Goal: Information Seeking & Learning: Learn about a topic

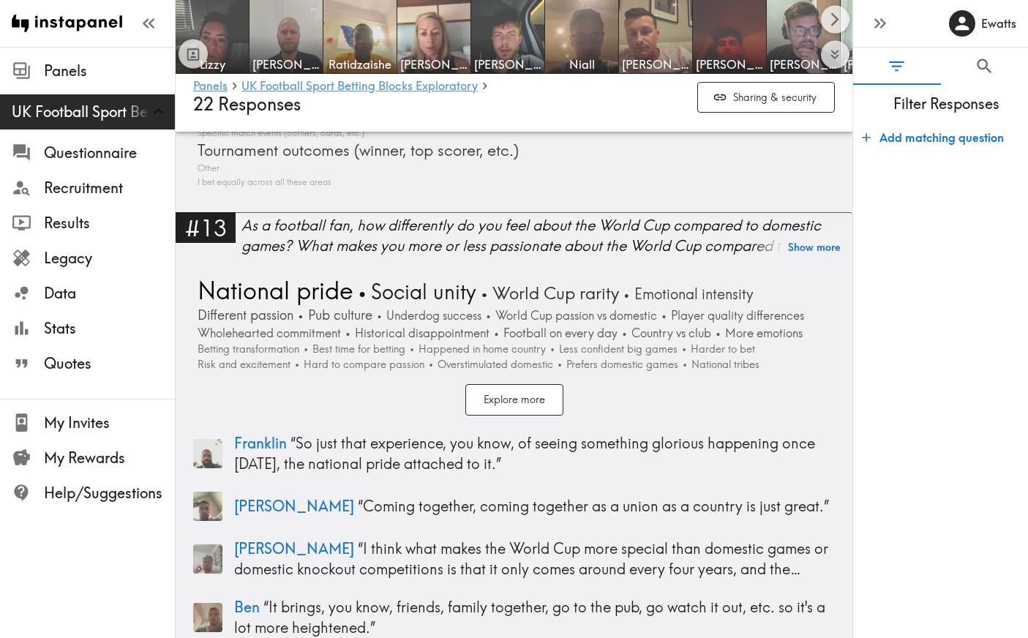
scroll to position [3974, 0]
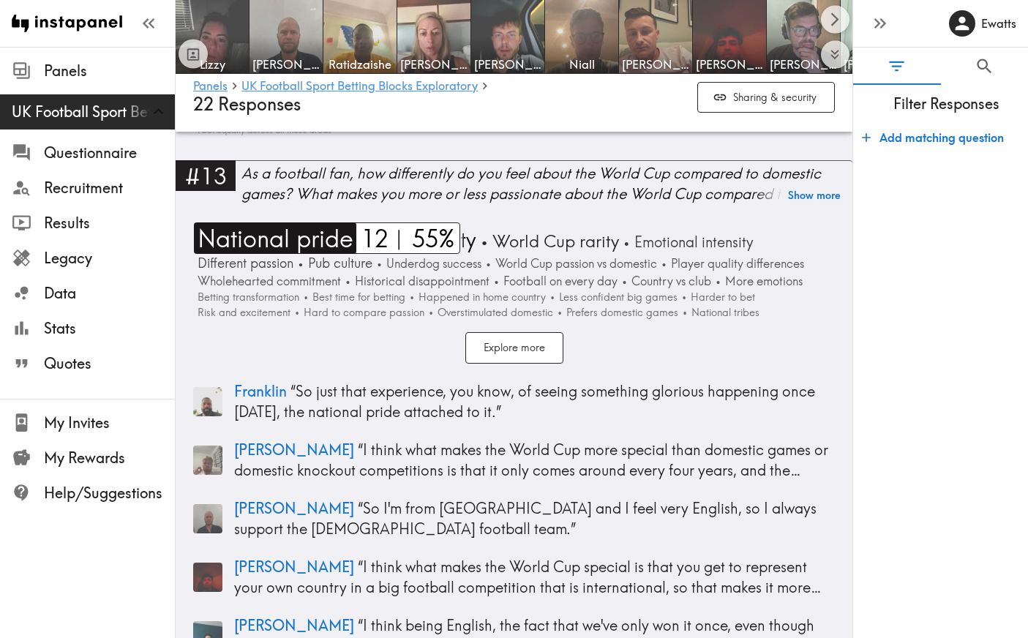
click at [320, 243] on span "National pride" at bounding box center [274, 237] width 160 height 31
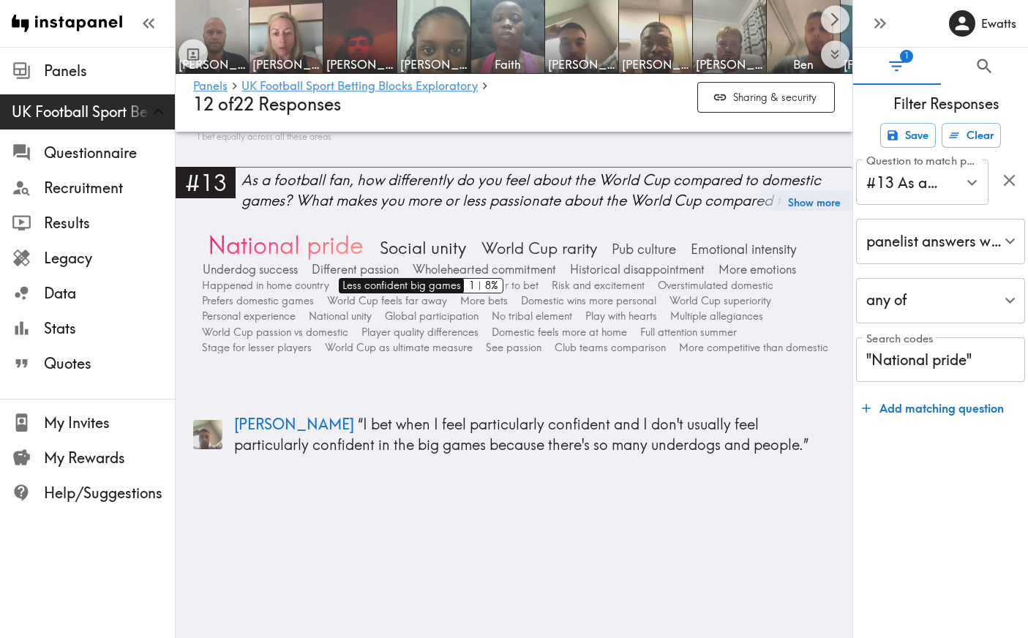
scroll to position [3379, 0]
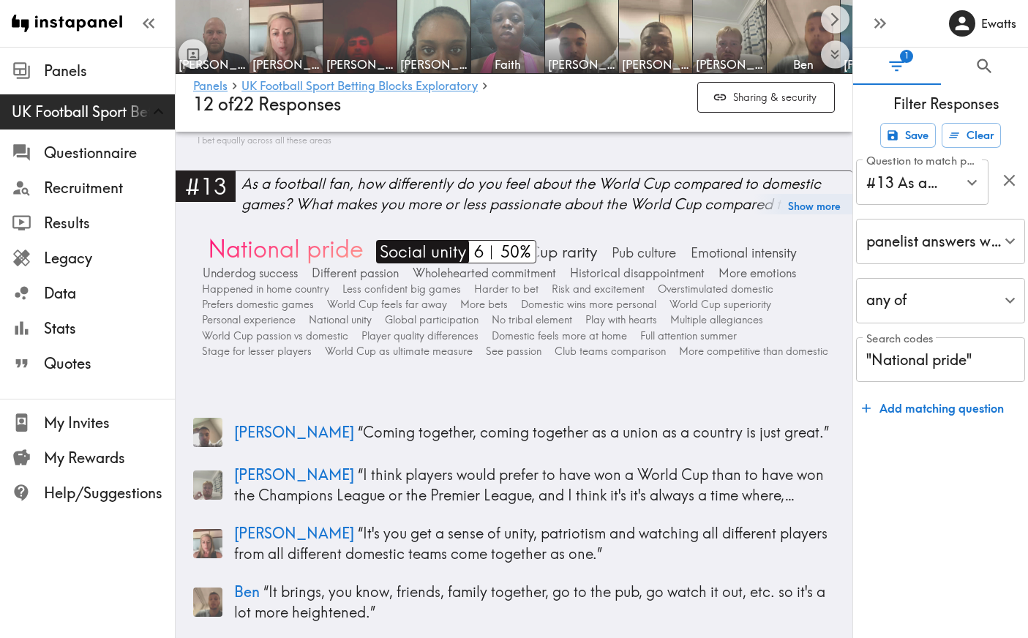
click at [433, 254] on span "Social unity" at bounding box center [421, 251] width 90 height 23
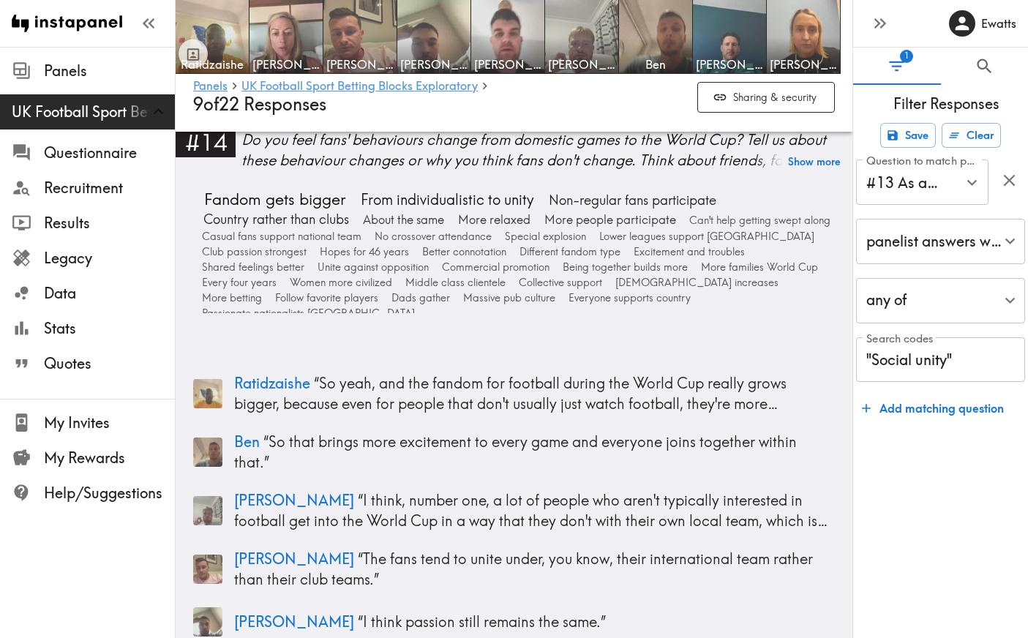
scroll to position [3816, 0]
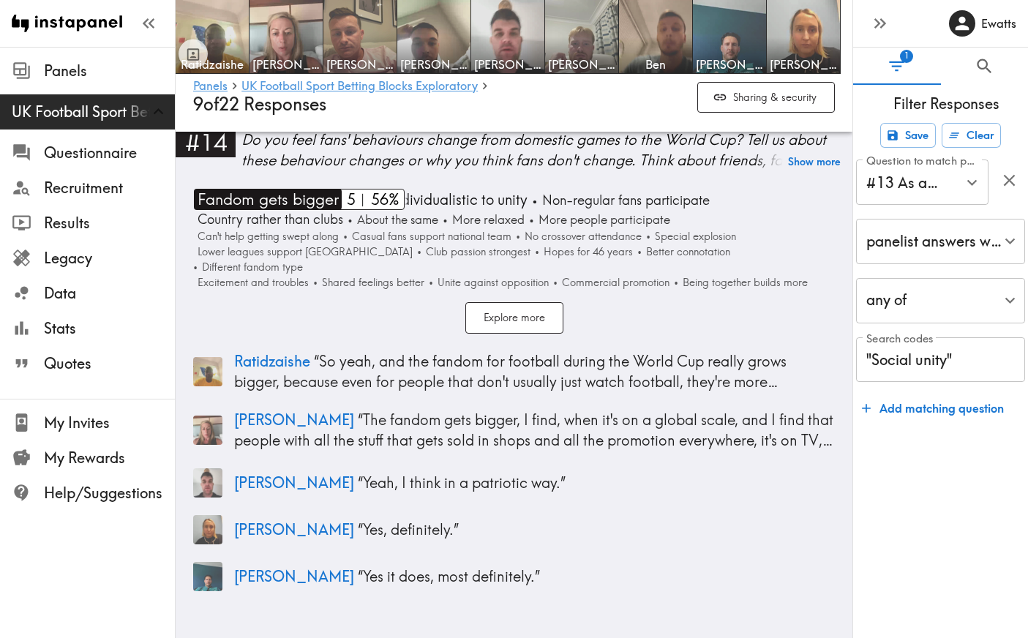
click at [300, 201] on span "Fandom gets bigger" at bounding box center [266, 200] width 145 height 22
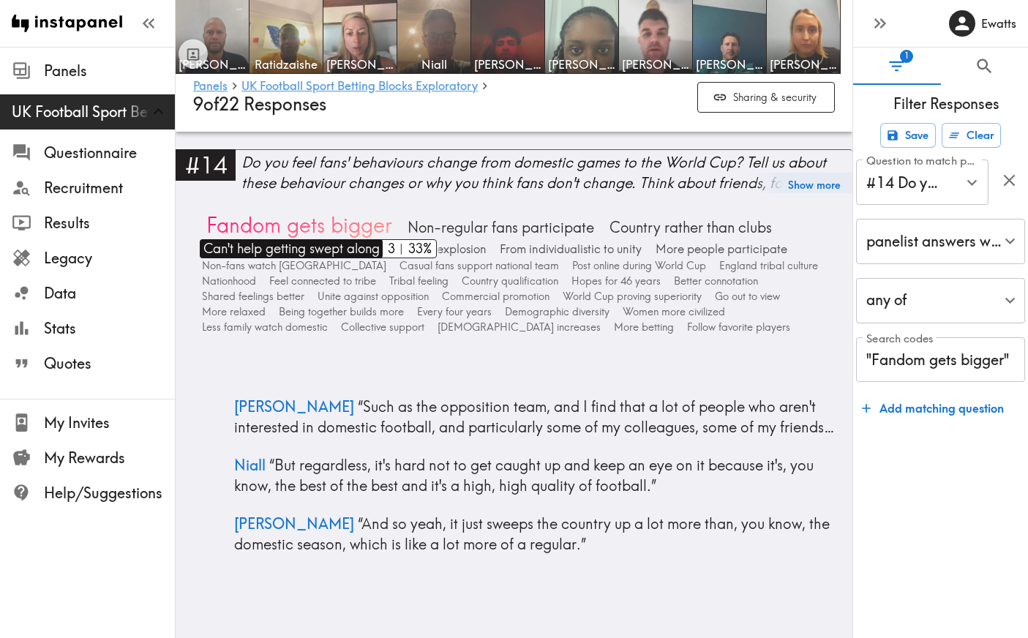
scroll to position [3792, 0]
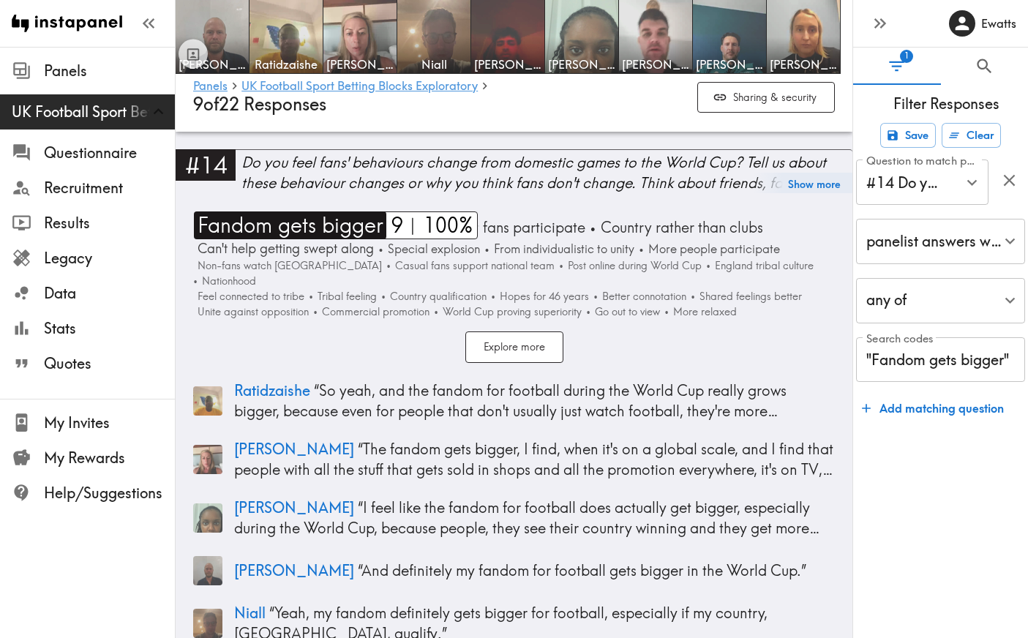
click at [320, 211] on span "Fandom gets bigger" at bounding box center [289, 225] width 190 height 28
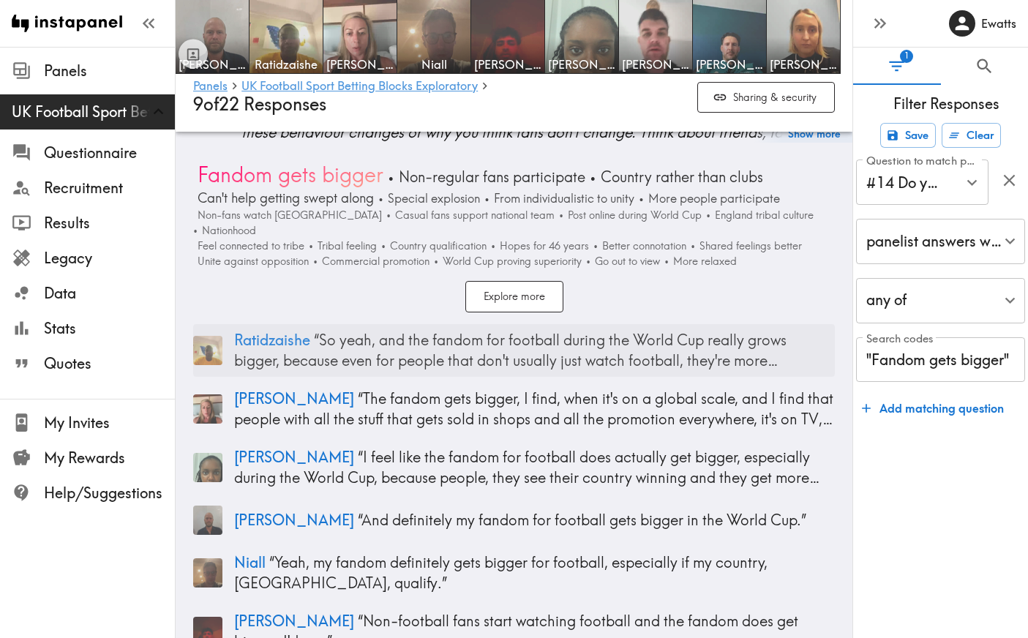
scroll to position [3827, 0]
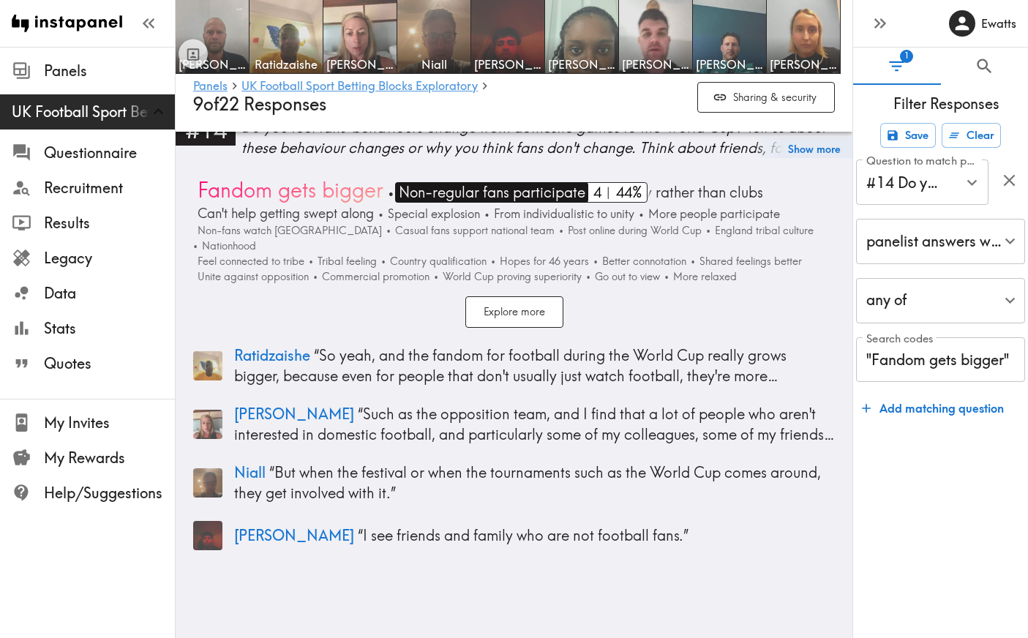
click at [512, 182] on span "Non-regular fans participate" at bounding box center [490, 192] width 190 height 20
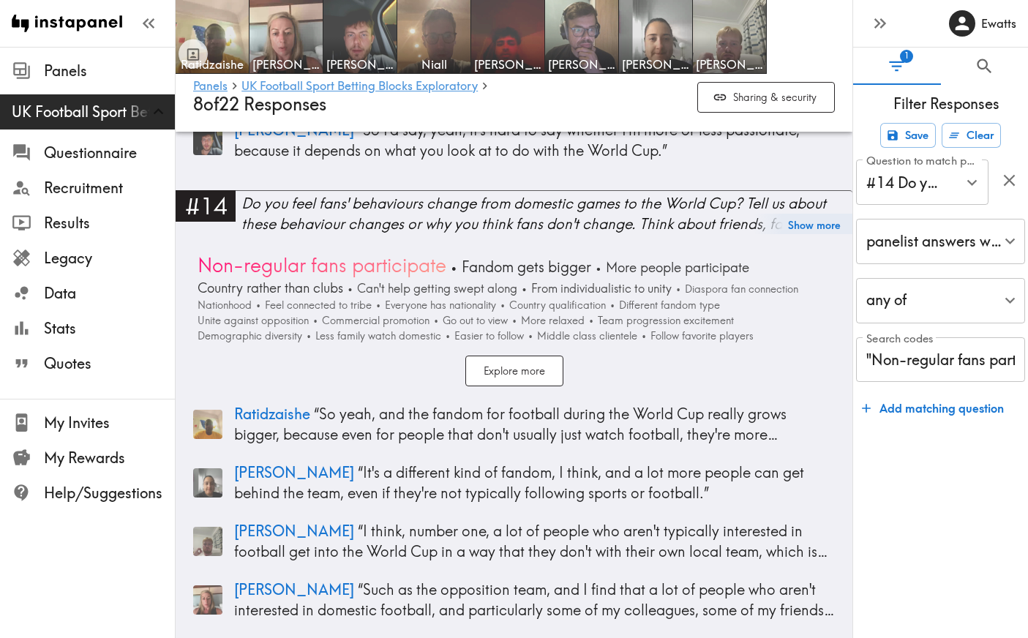
scroll to position [3709, 0]
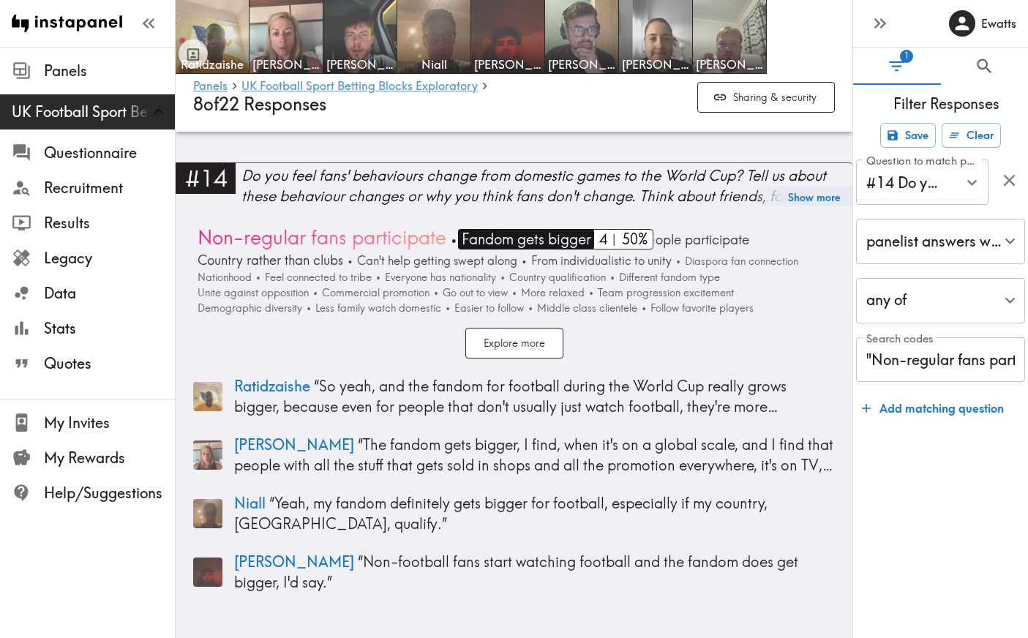
click at [531, 229] on span "Fandom gets bigger" at bounding box center [524, 239] width 133 height 20
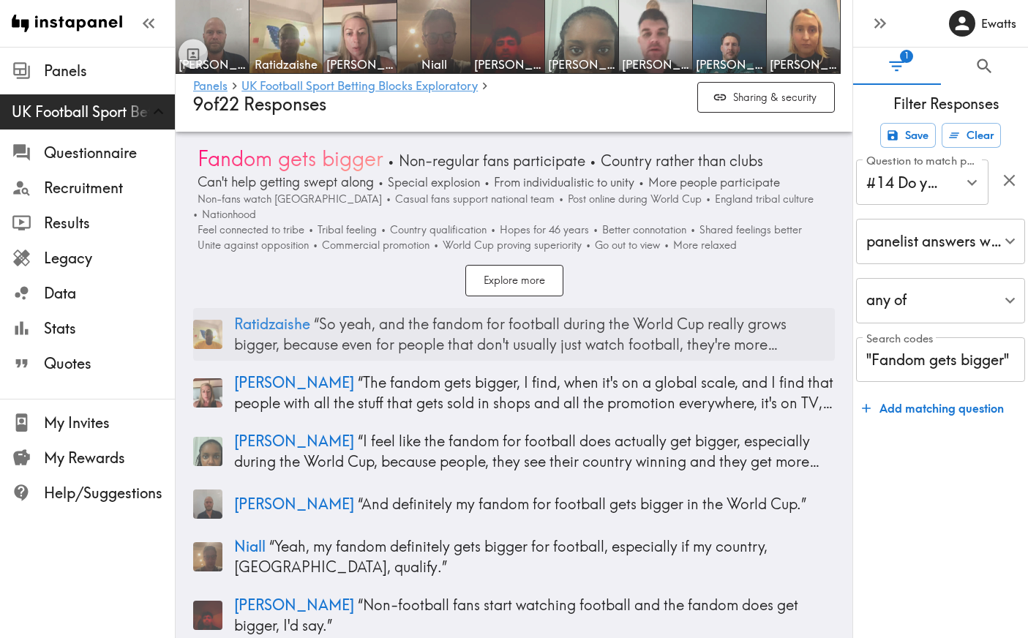
scroll to position [3844, 0]
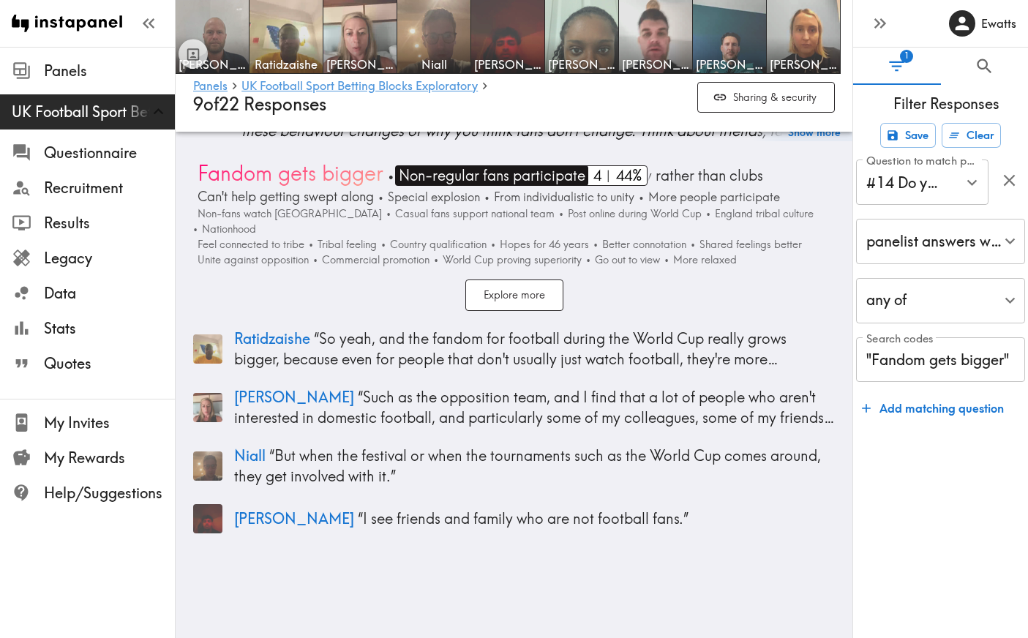
click at [499, 165] on span "Non-regular fans participate" at bounding box center [490, 175] width 190 height 20
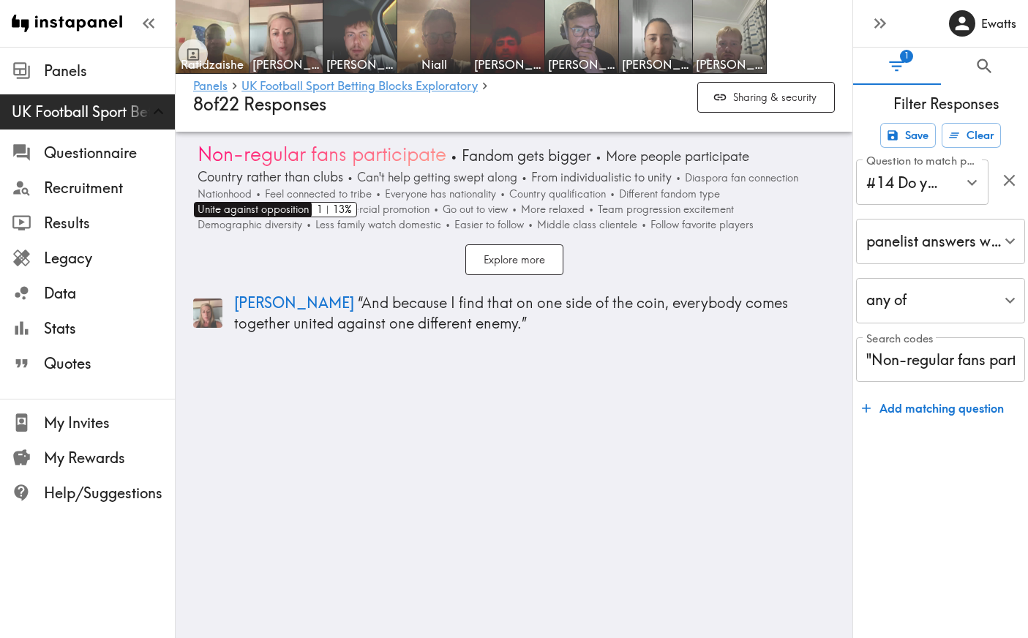
scroll to position [3785, 0]
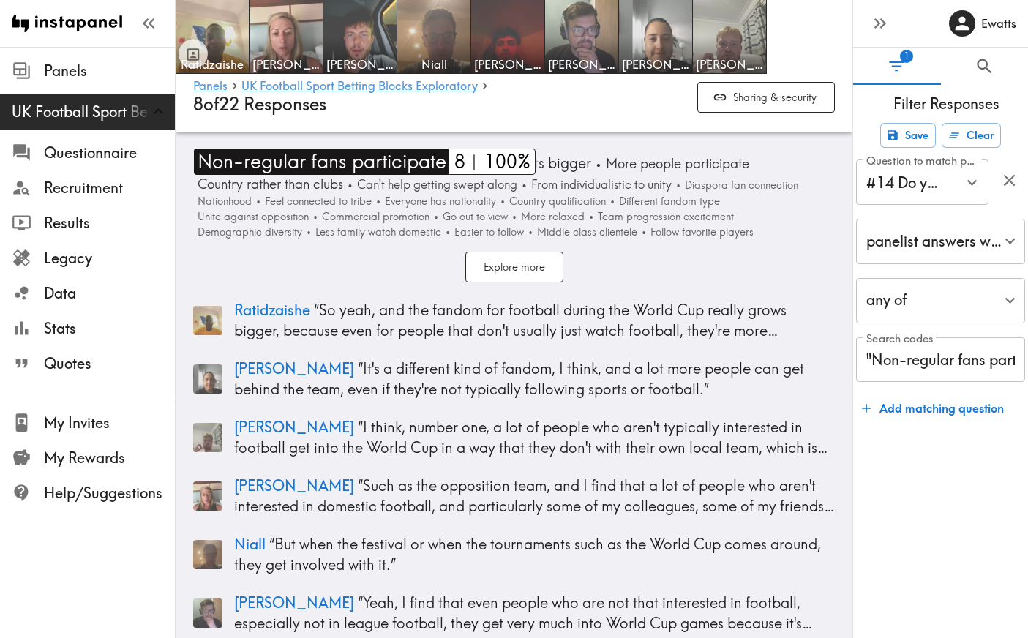
click at [305, 149] on span "Non-regular fans participate" at bounding box center [320, 162] width 252 height 26
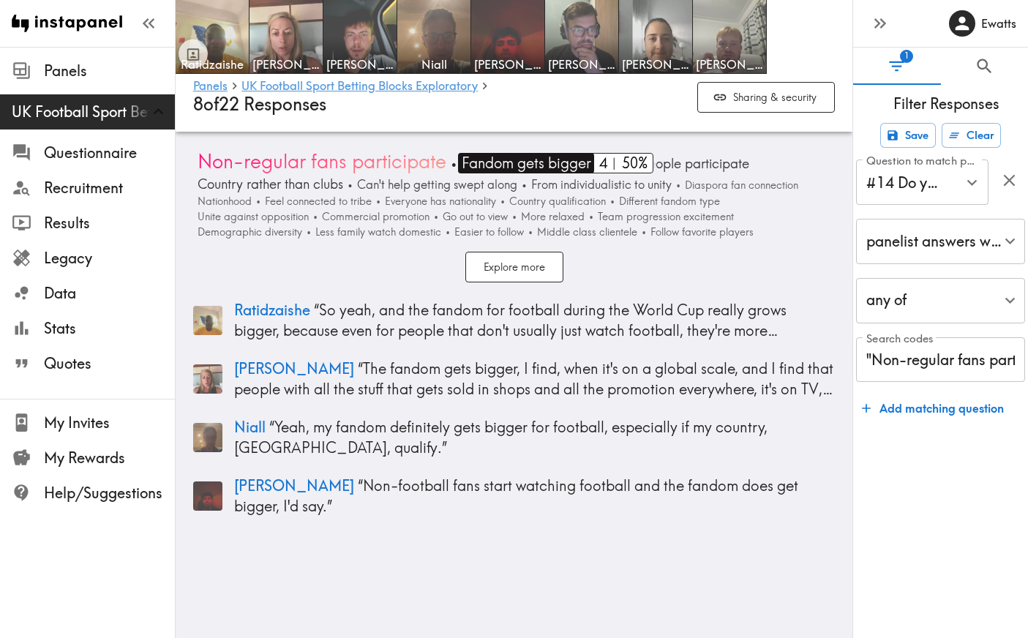
click at [539, 153] on span "Fandom gets bigger" at bounding box center [524, 163] width 133 height 20
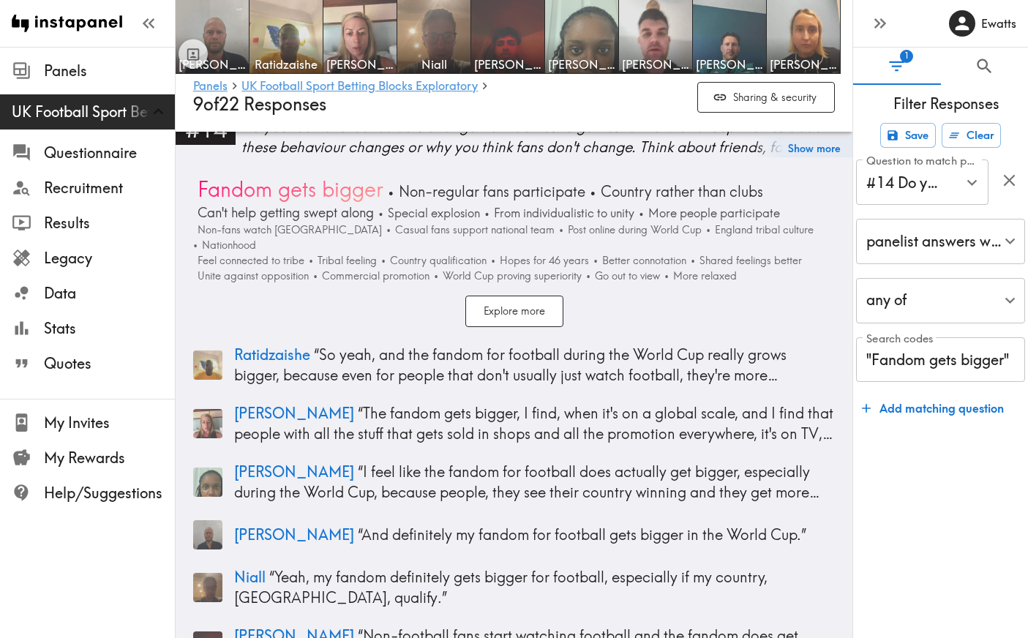
scroll to position [3855, 0]
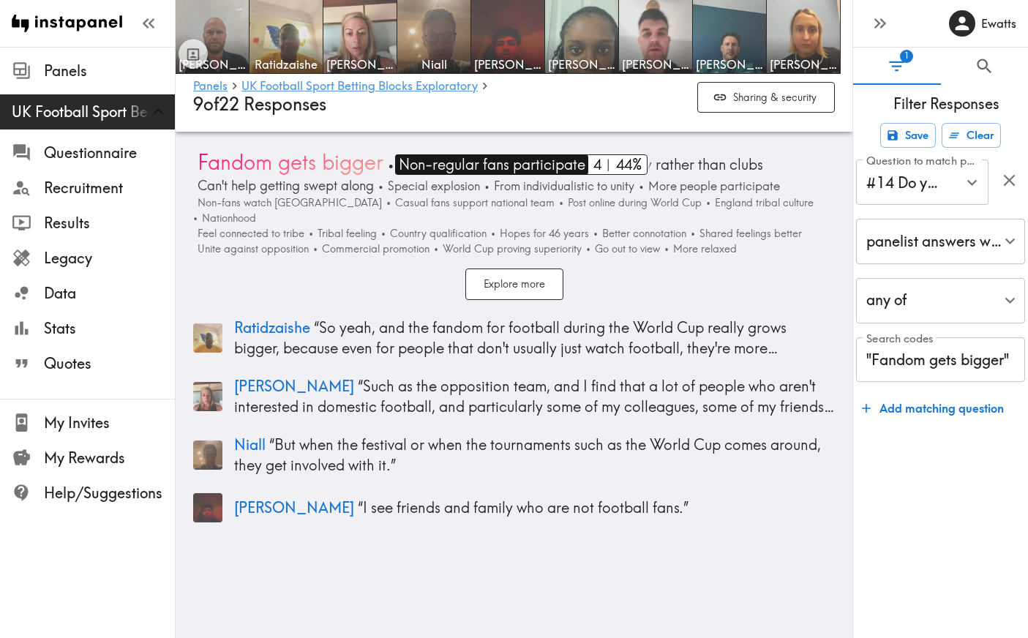
click at [459, 156] on span "Non-regular fans participate" at bounding box center [490, 164] width 190 height 20
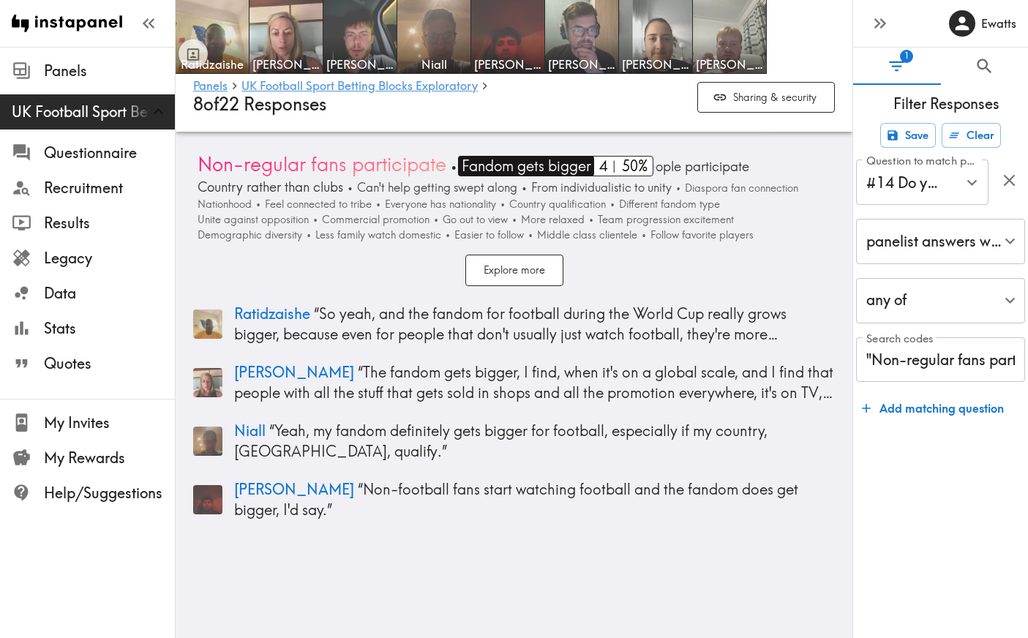
click at [508, 156] on span "Fandom gets bigger" at bounding box center [524, 166] width 133 height 20
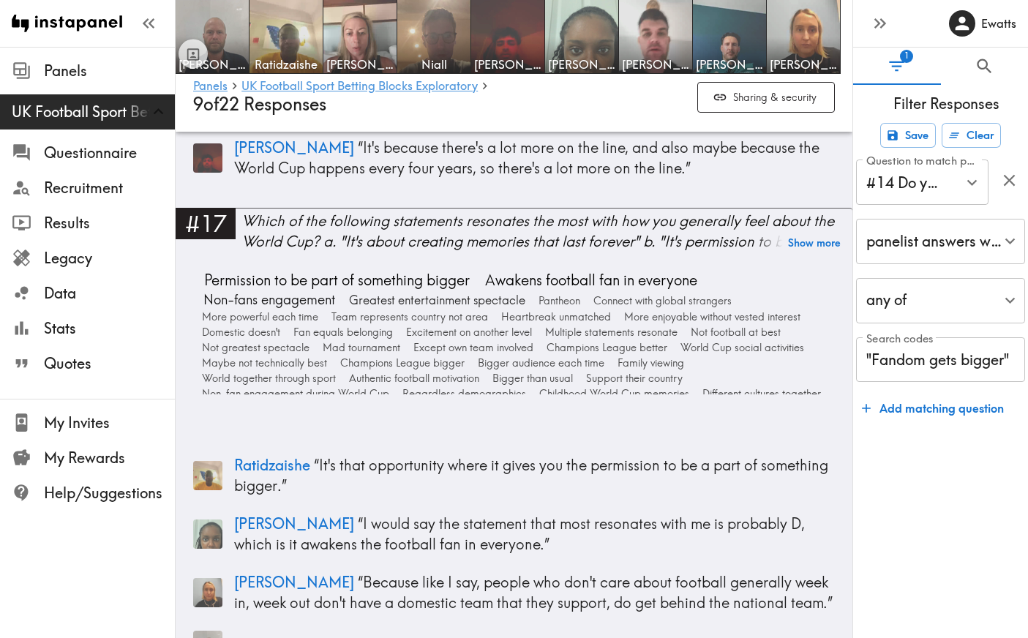
scroll to position [5424, 0]
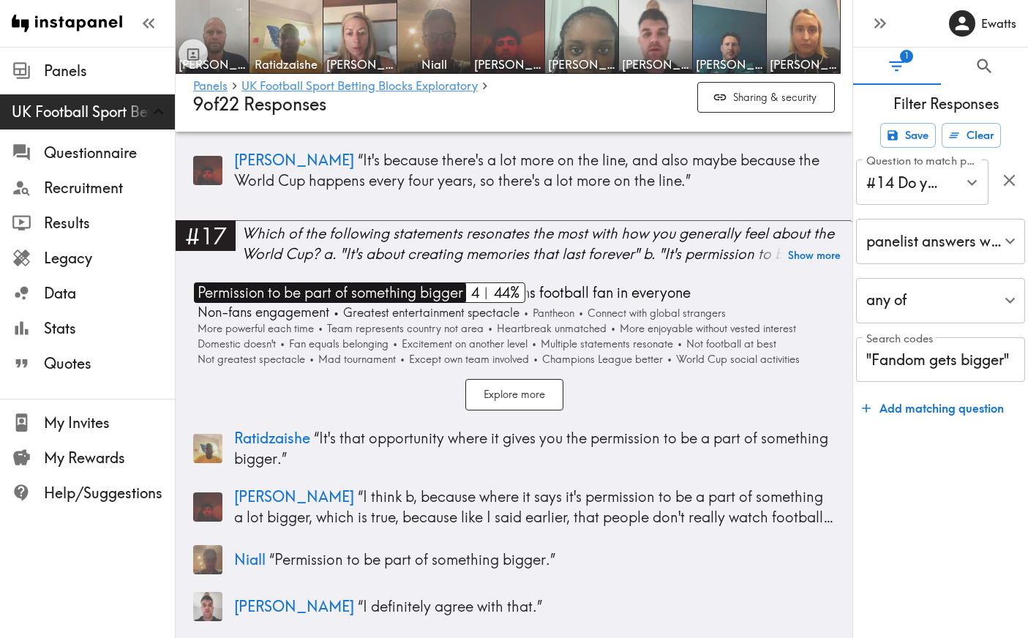
click at [360, 282] on span "Permission to be part of something bigger" at bounding box center [328, 292] width 269 height 20
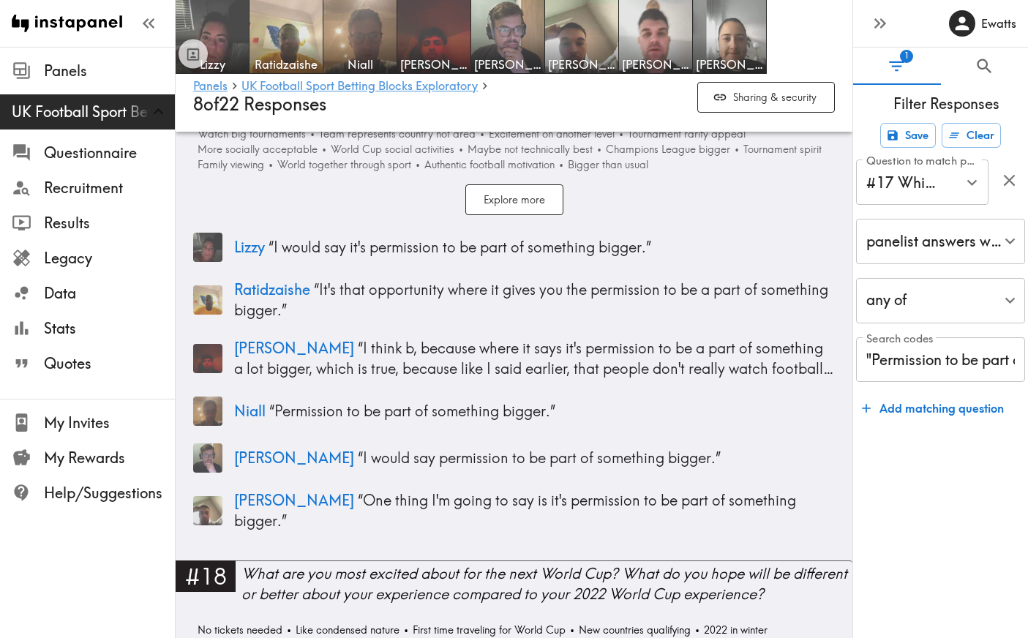
scroll to position [5376, 0]
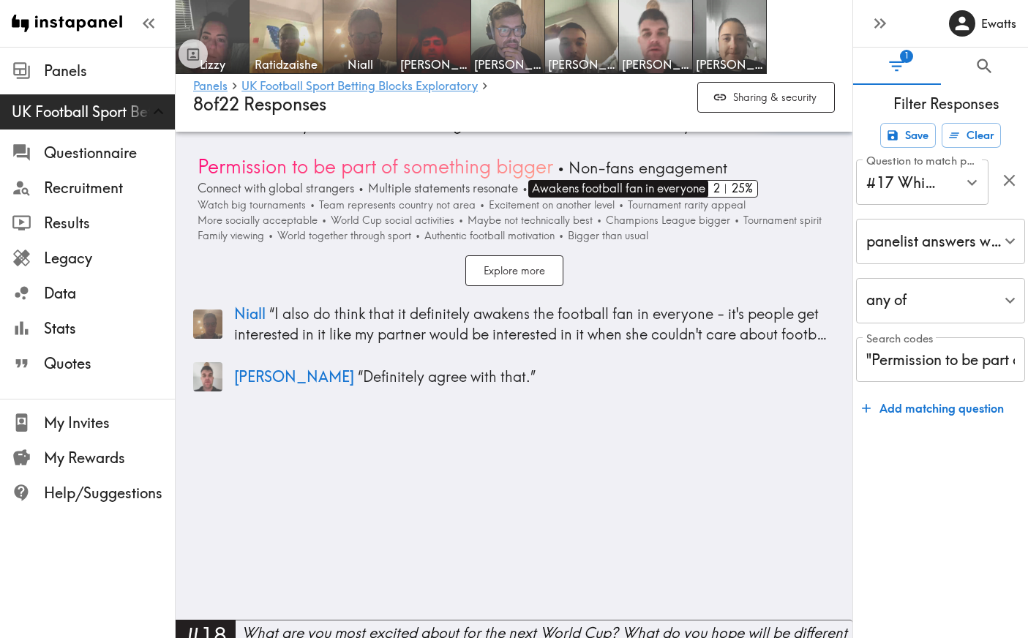
click at [656, 180] on span "Awakens football fan in everyone" at bounding box center [616, 188] width 177 height 17
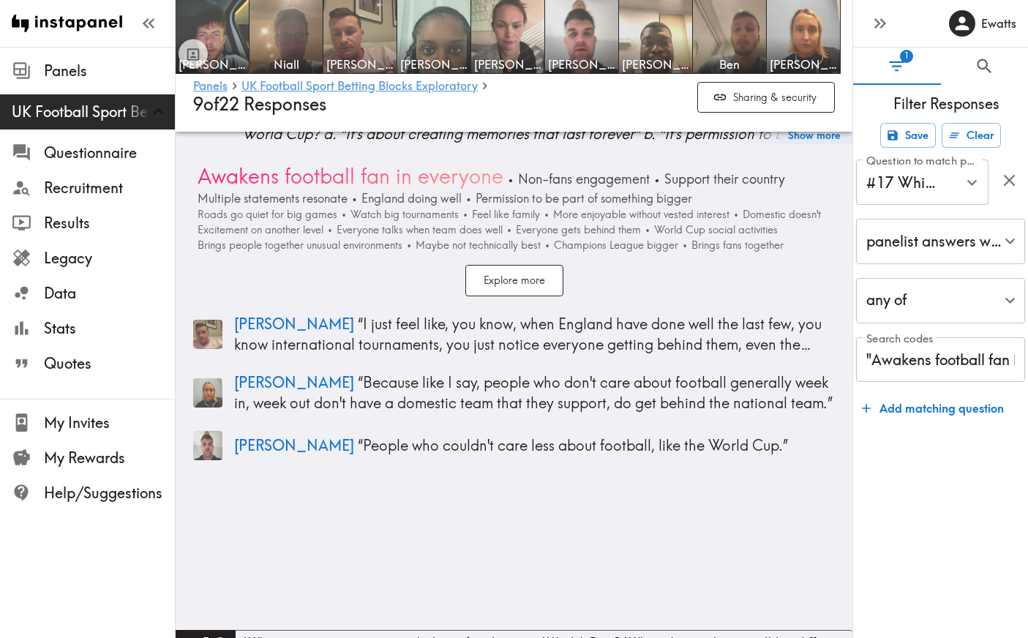
scroll to position [5556, 0]
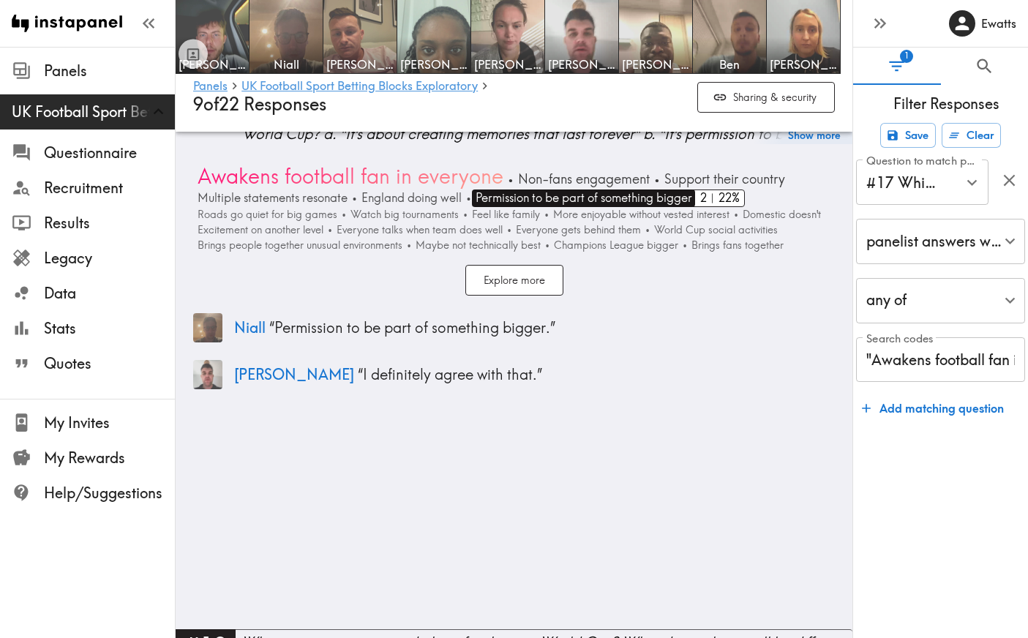
click at [576, 190] on span "Permission to be part of something bigger" at bounding box center [582, 198] width 220 height 17
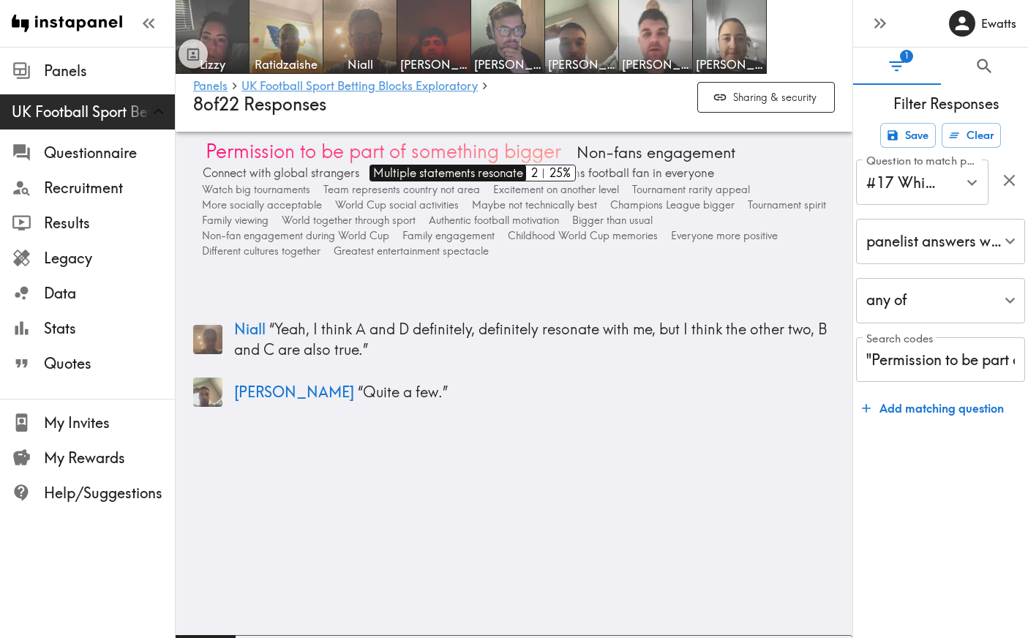
scroll to position [5376, 0]
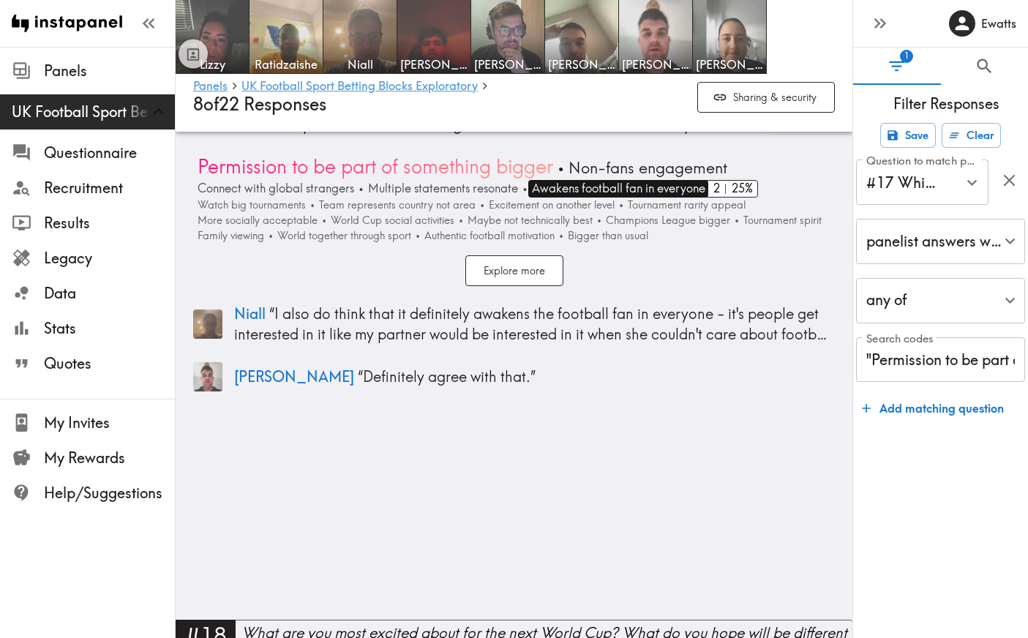
click at [619, 180] on span "Awakens football fan in everyone" at bounding box center [616, 188] width 177 height 17
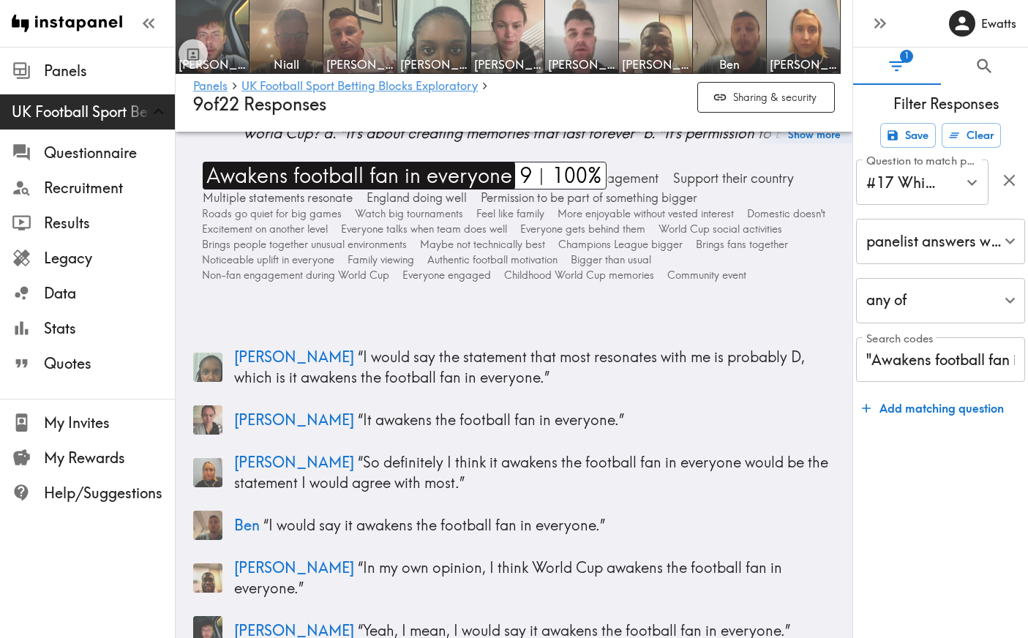
scroll to position [5556, 0]
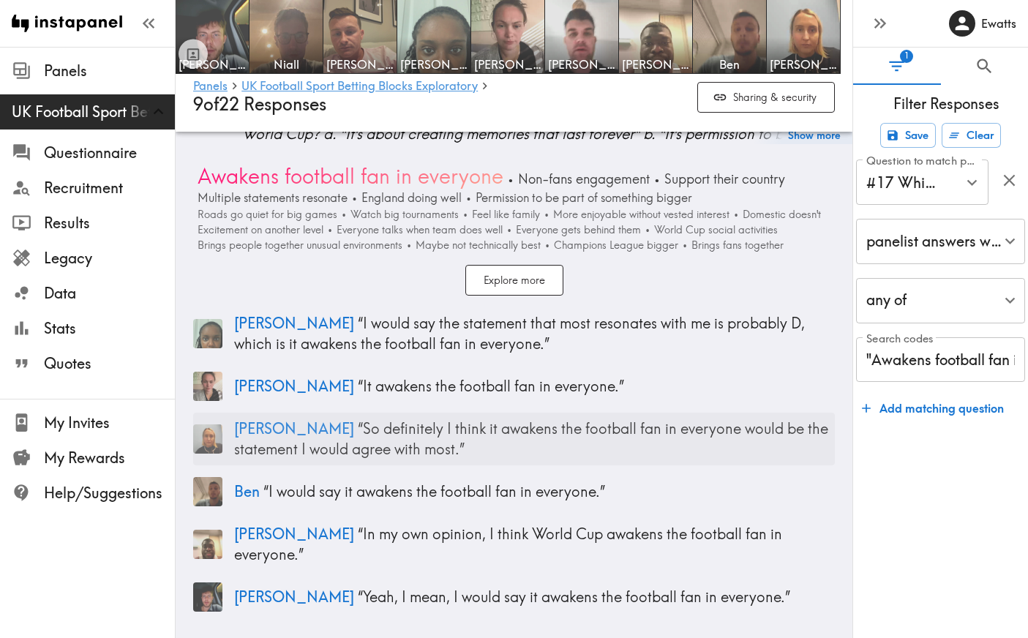
click at [351, 419] on p "Fiona “ So definitely I think it awakens the football fan in everyone would be …" at bounding box center [534, 439] width 601 height 41
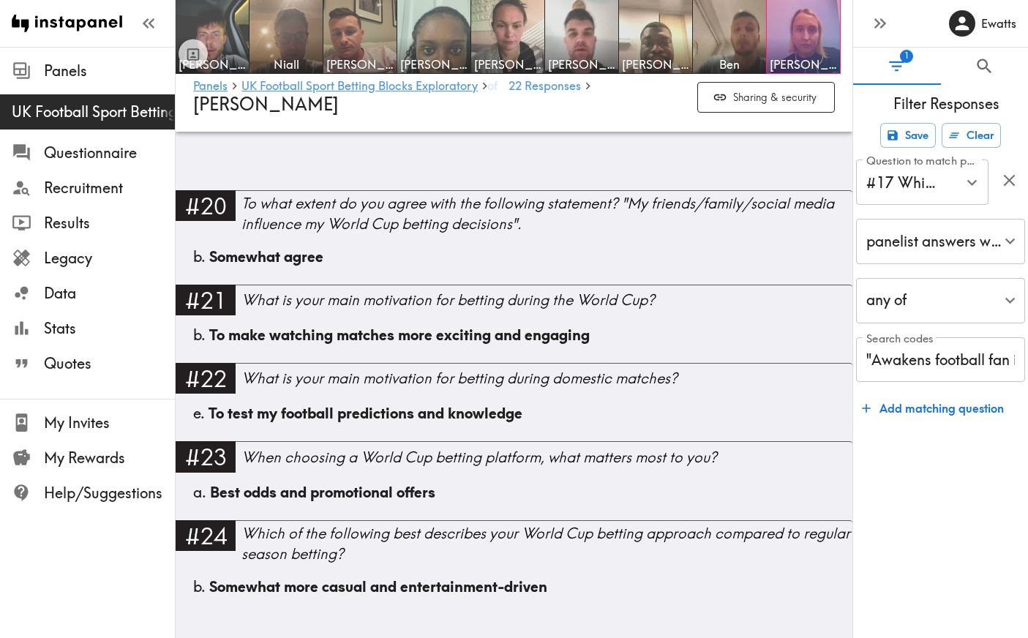
scroll to position [3853, 0]
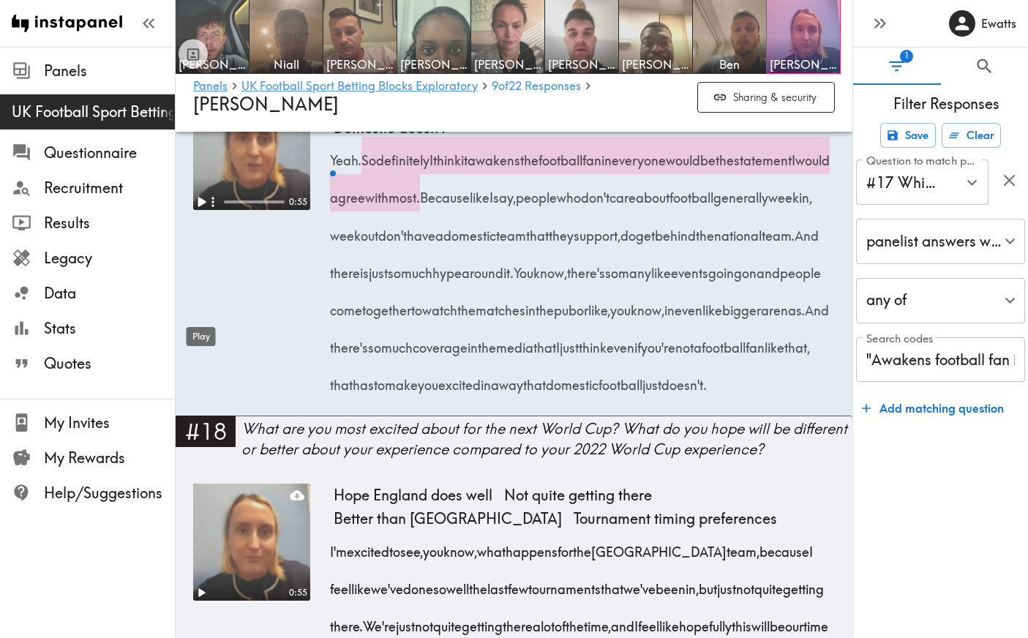
click at [201, 207] on icon "Play" at bounding box center [202, 202] width 8 height 10
click at [245, 209] on div "0:20" at bounding box center [253, 202] width 63 height 15
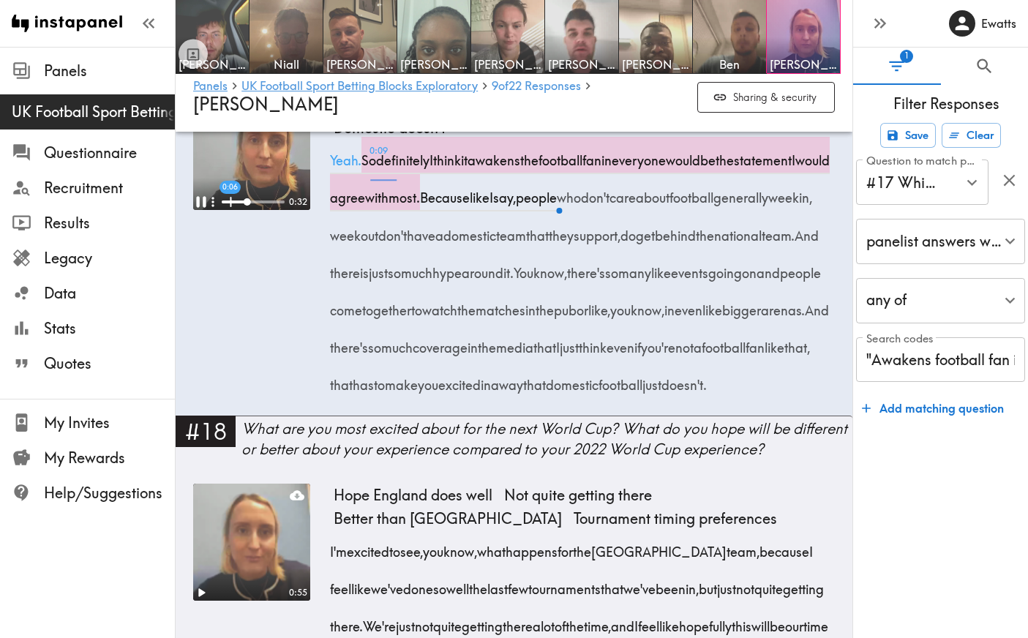
click at [229, 209] on div "0:06" at bounding box center [253, 202] width 63 height 15
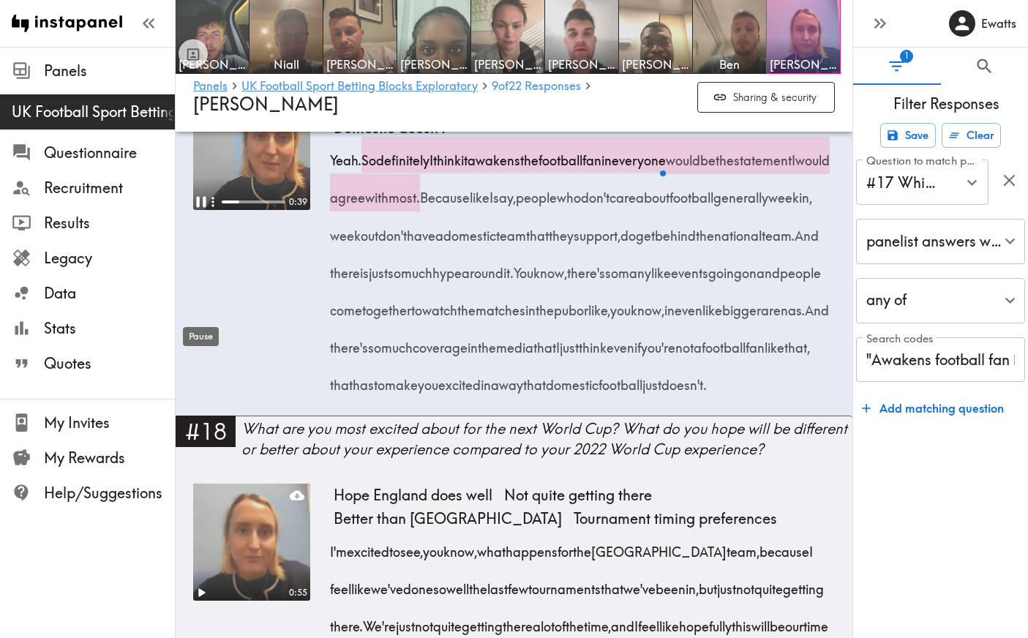
click at [202, 211] on icon "Pause" at bounding box center [201, 201] width 19 height 19
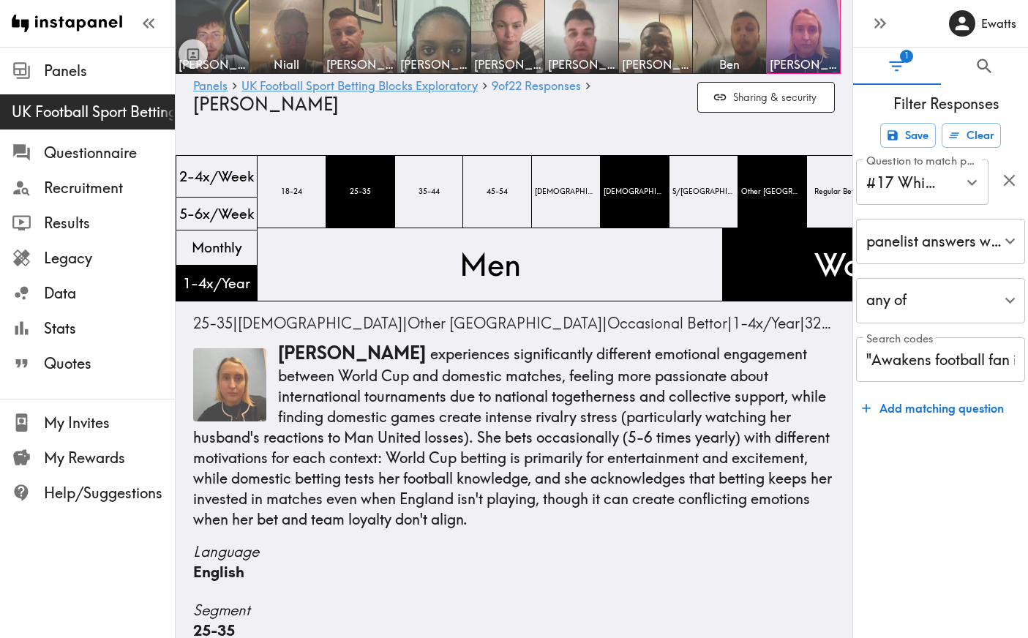
click at [250, 387] on img at bounding box center [229, 384] width 73 height 73
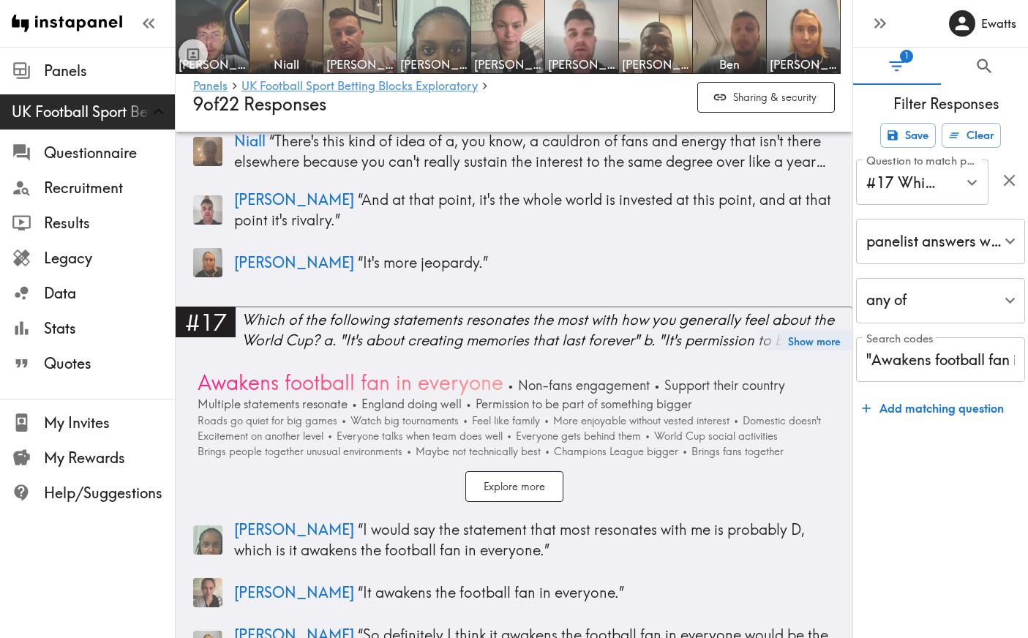
scroll to position [5373, 0]
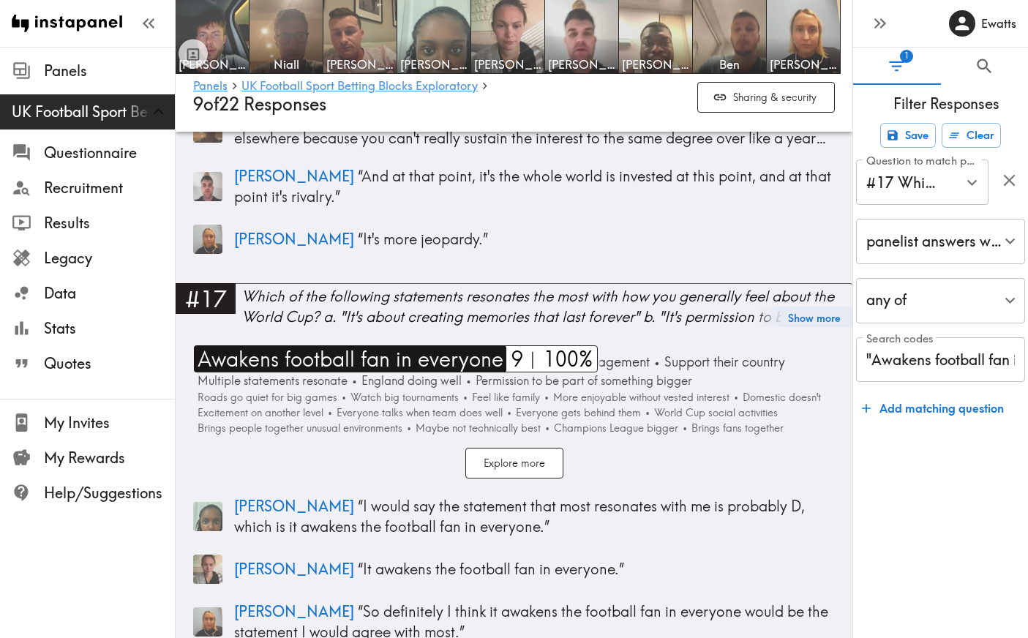
click at [332, 345] on span "Awakens football fan in everyone" at bounding box center [349, 359] width 310 height 28
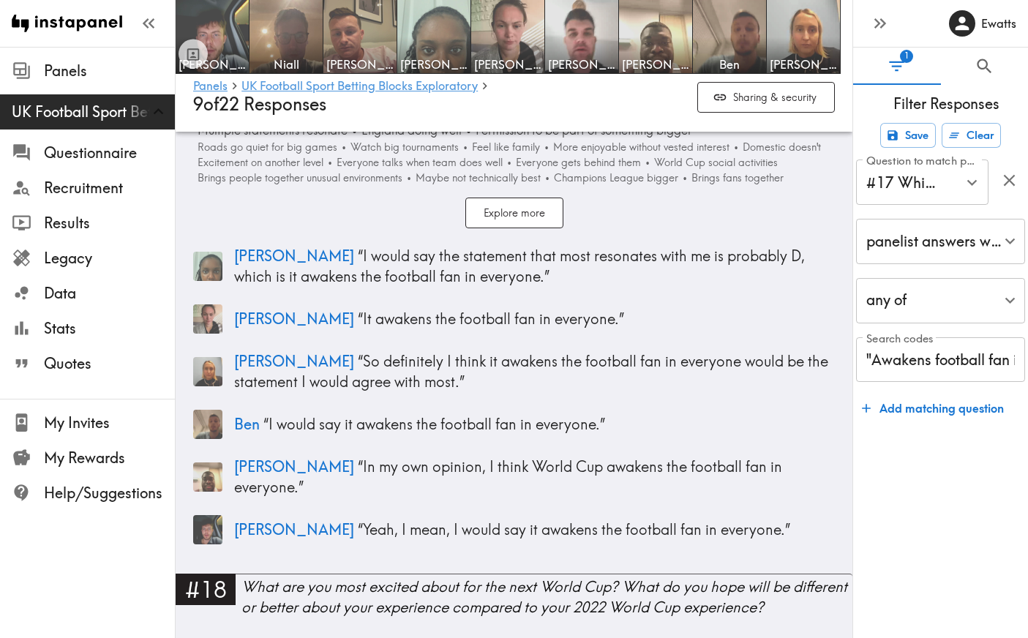
scroll to position [5635, 0]
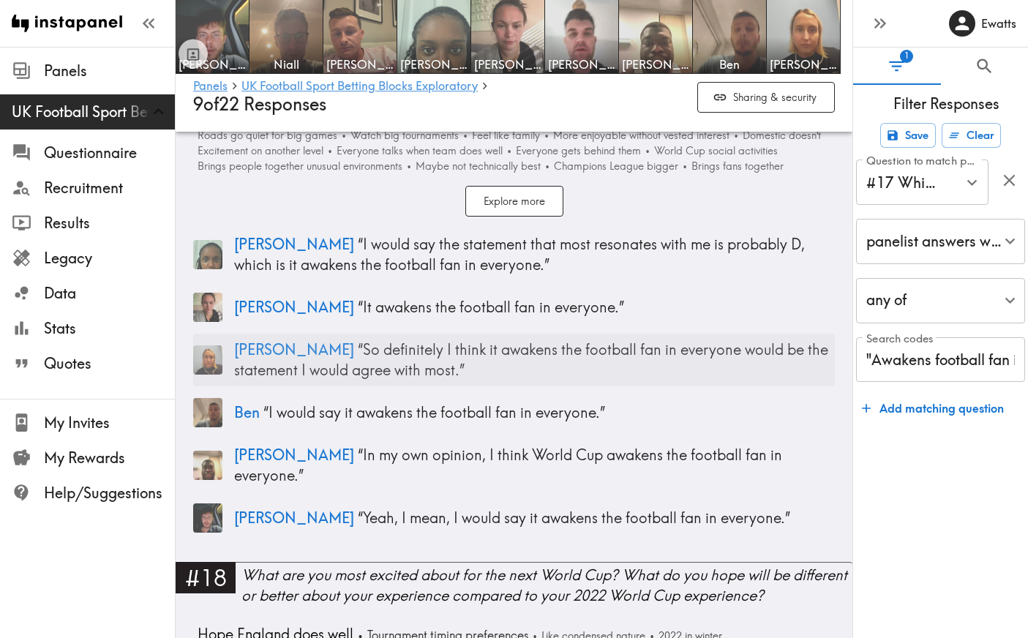
click at [239, 342] on span "[PERSON_NAME]" at bounding box center [294, 349] width 120 height 18
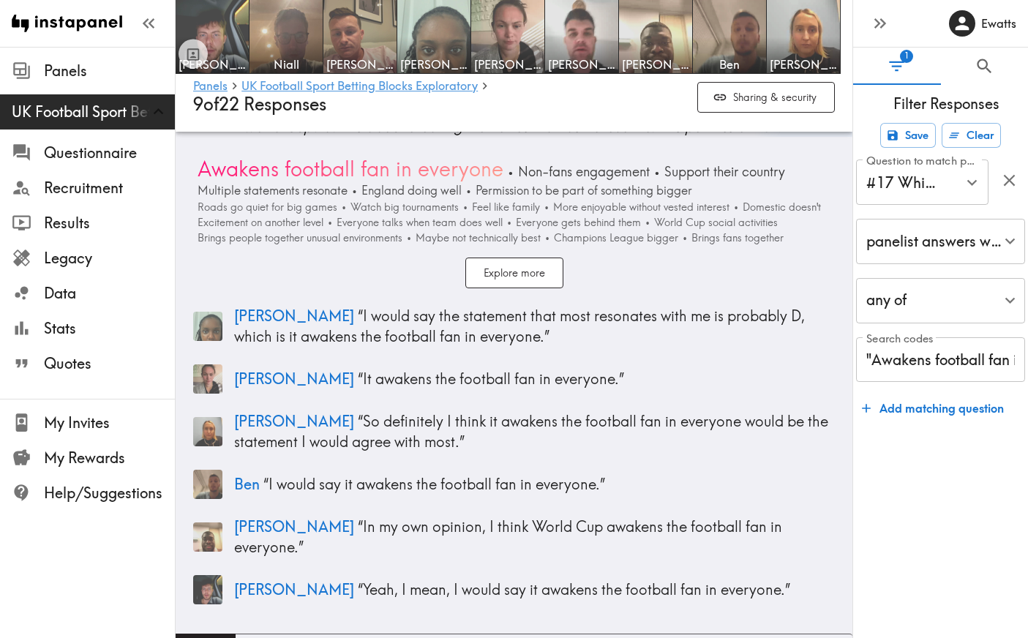
scroll to position [5572, 0]
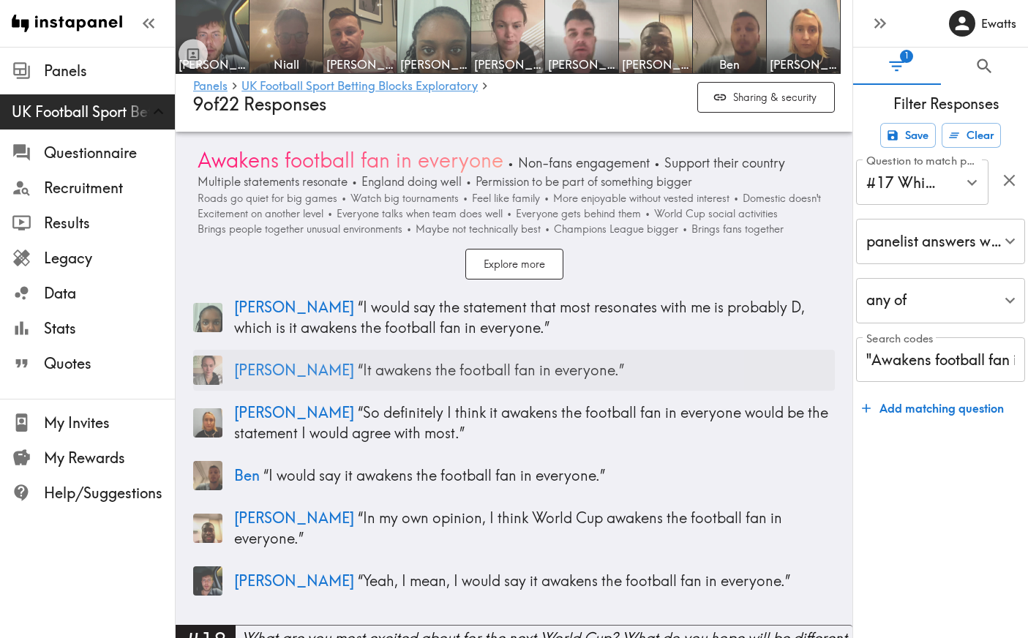
click at [417, 360] on p "Megan “ It awakens the football fan in everyone. ”" at bounding box center [534, 370] width 601 height 20
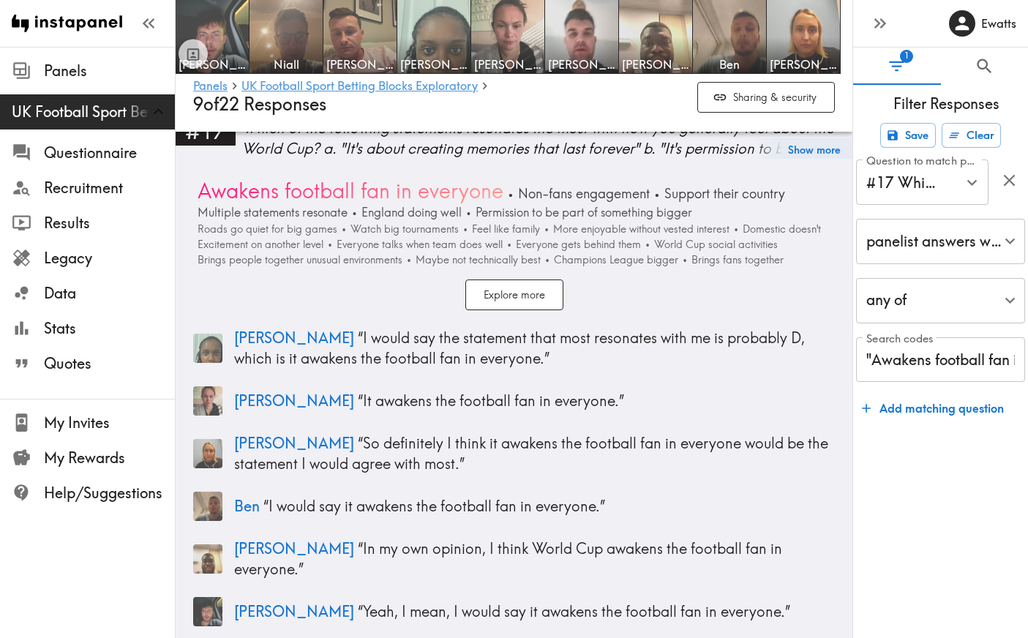
scroll to position [5559, 0]
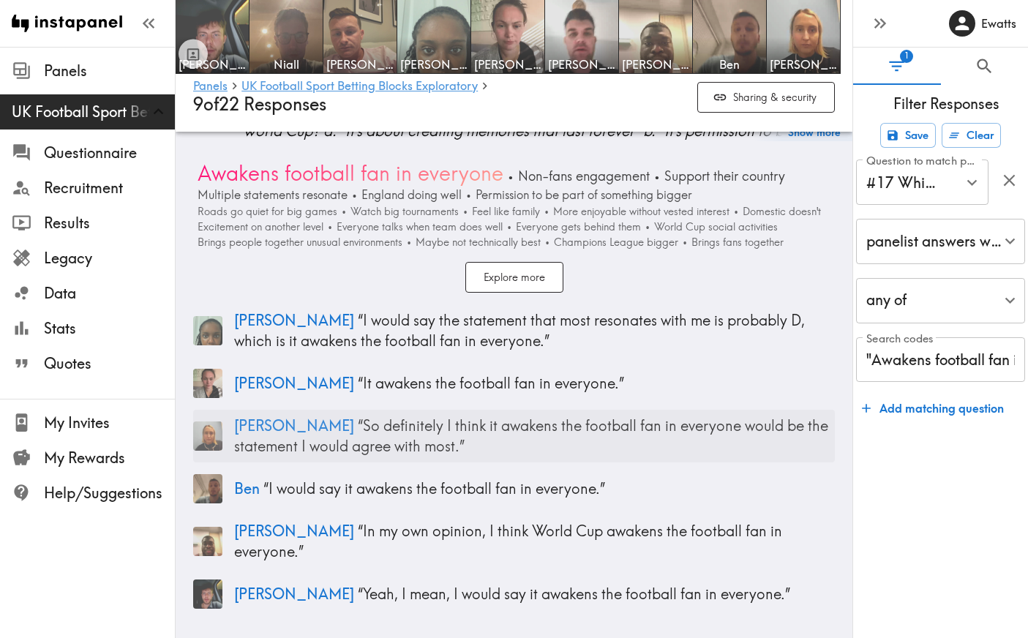
click at [208, 424] on img at bounding box center [207, 435] width 29 height 29
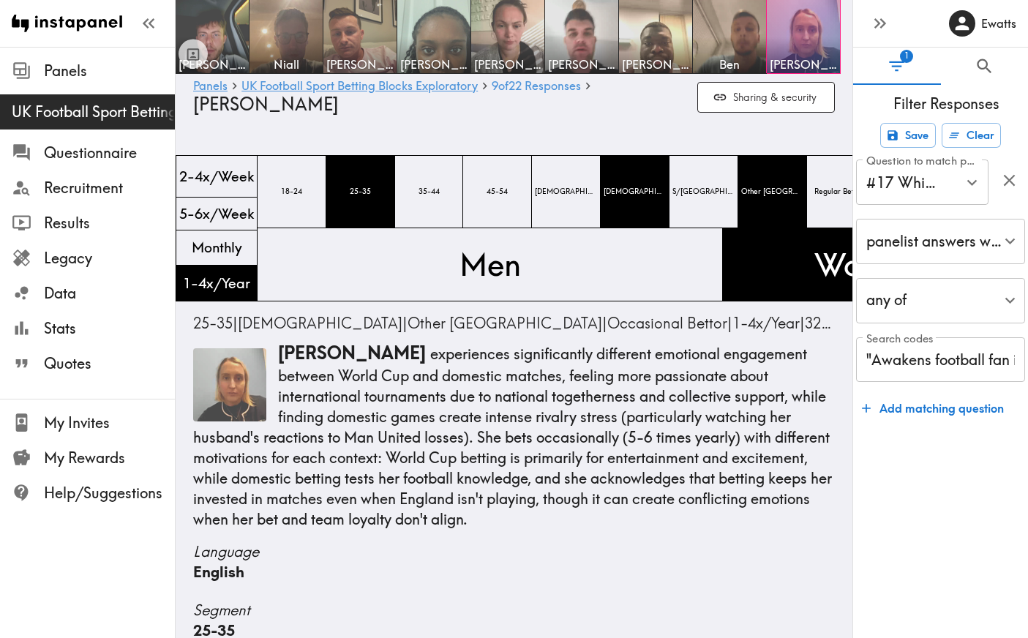
click at [222, 383] on img at bounding box center [229, 384] width 73 height 73
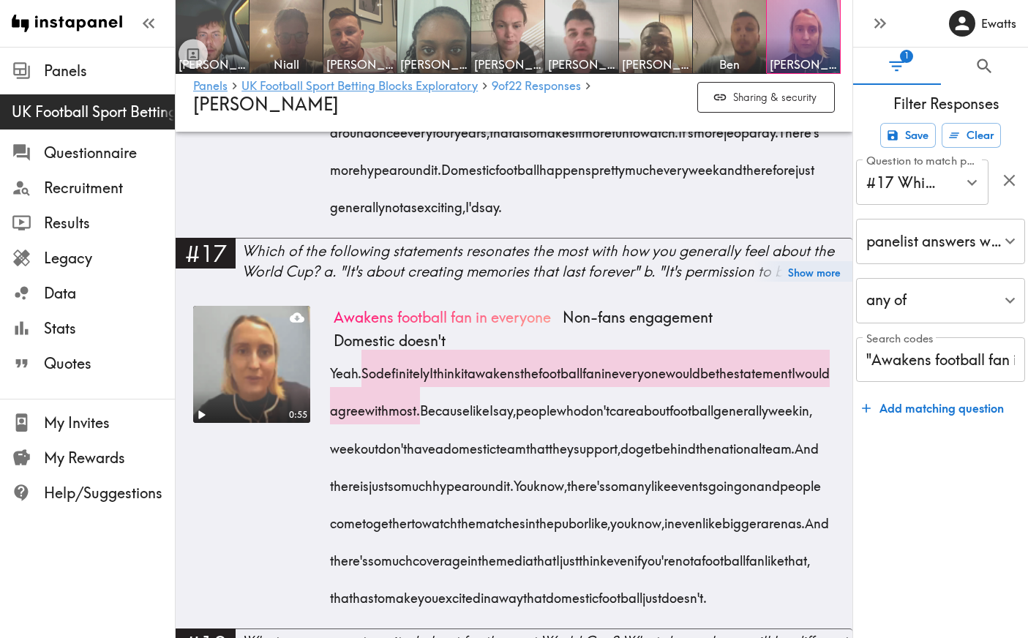
scroll to position [3815, 0]
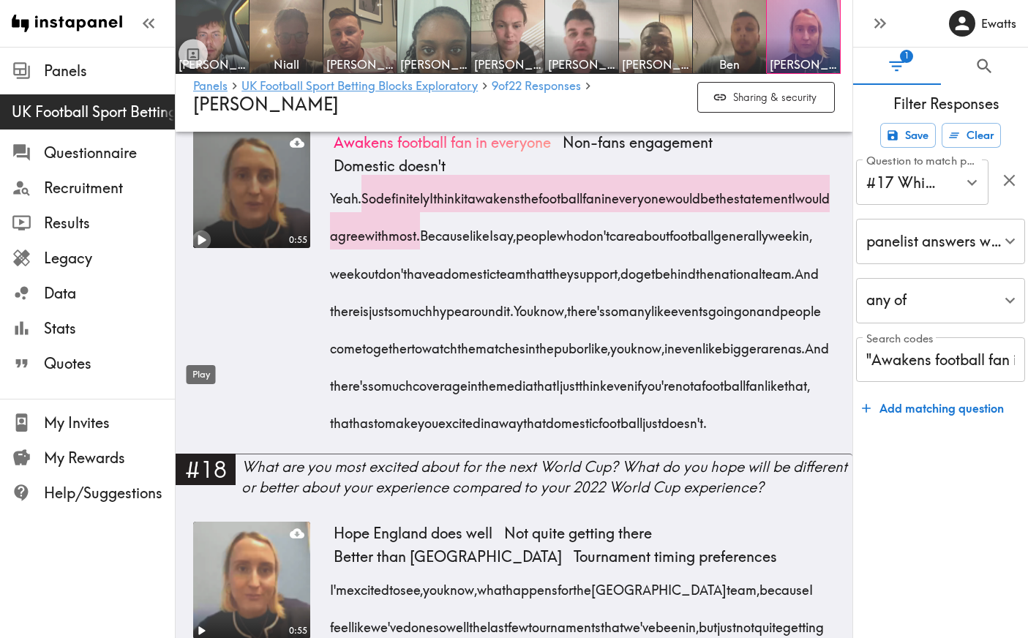
click at [203, 245] on icon "Play" at bounding box center [202, 240] width 8 height 10
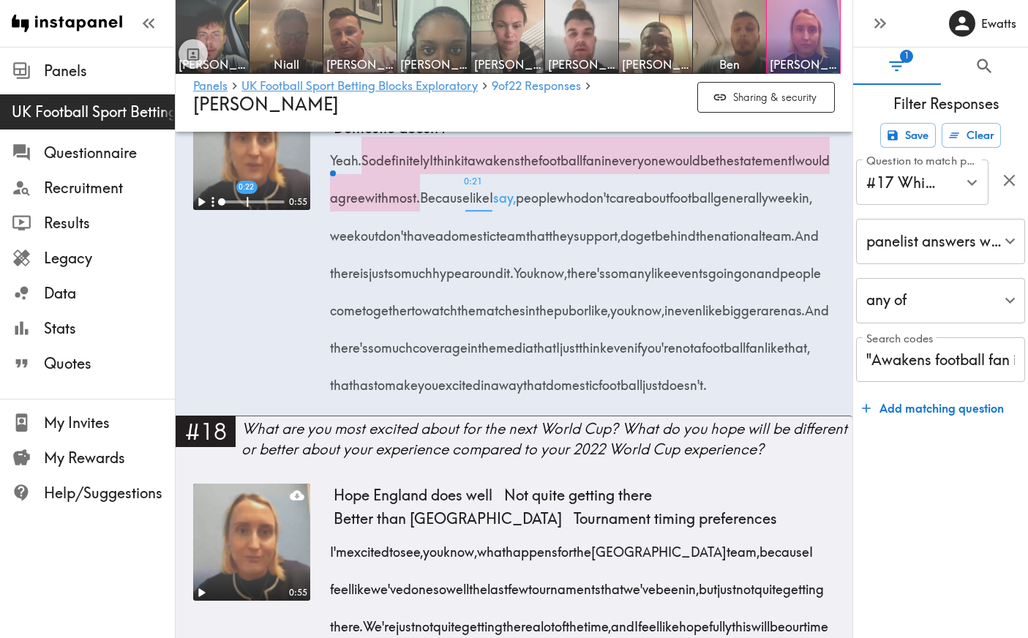
click at [247, 203] on div at bounding box center [253, 201] width 63 height 3
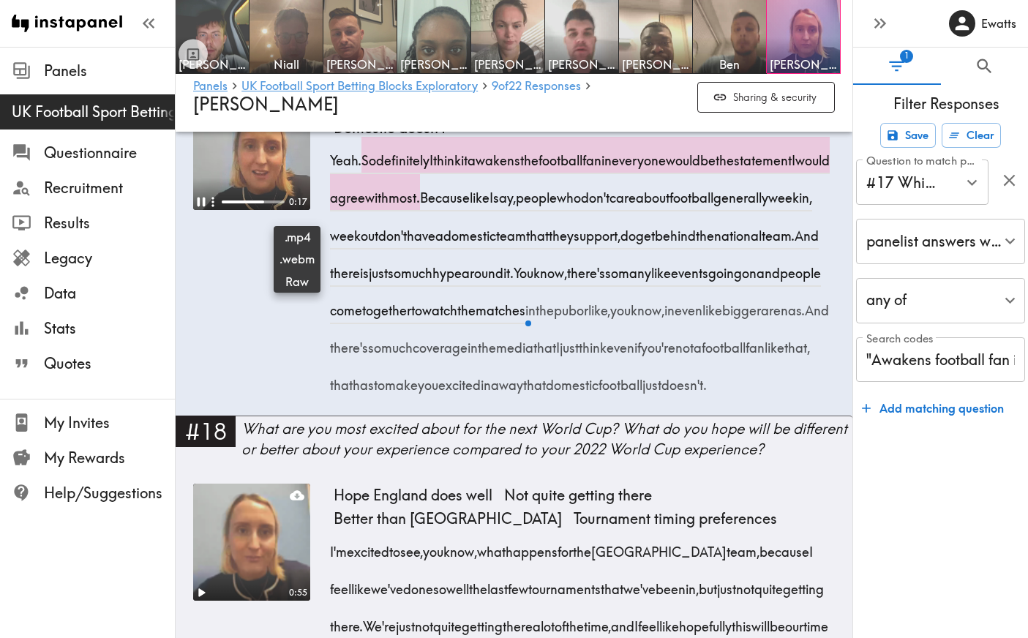
click at [291, 112] on icon at bounding box center [297, 104] width 15 height 15
click at [300, 237] on span ".mp4" at bounding box center [297, 237] width 35 height 16
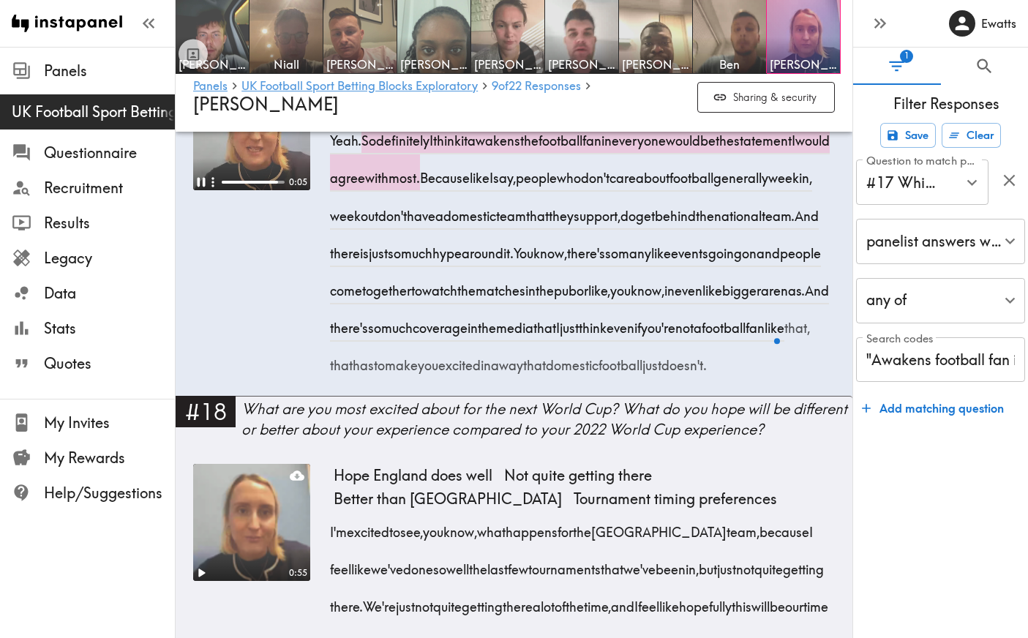
scroll to position [3894, 0]
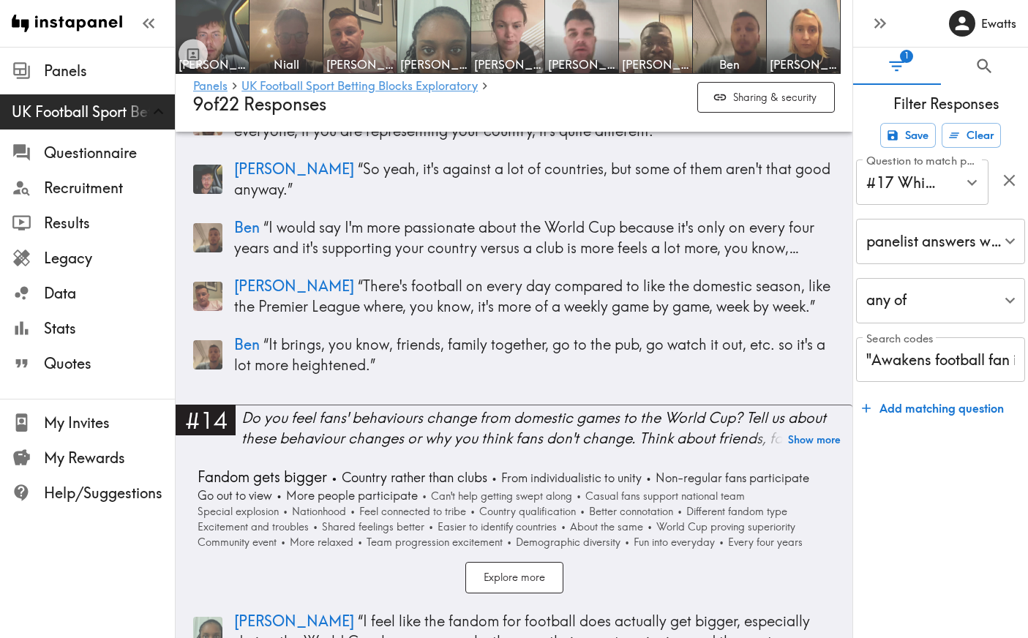
scroll to position [3561, 0]
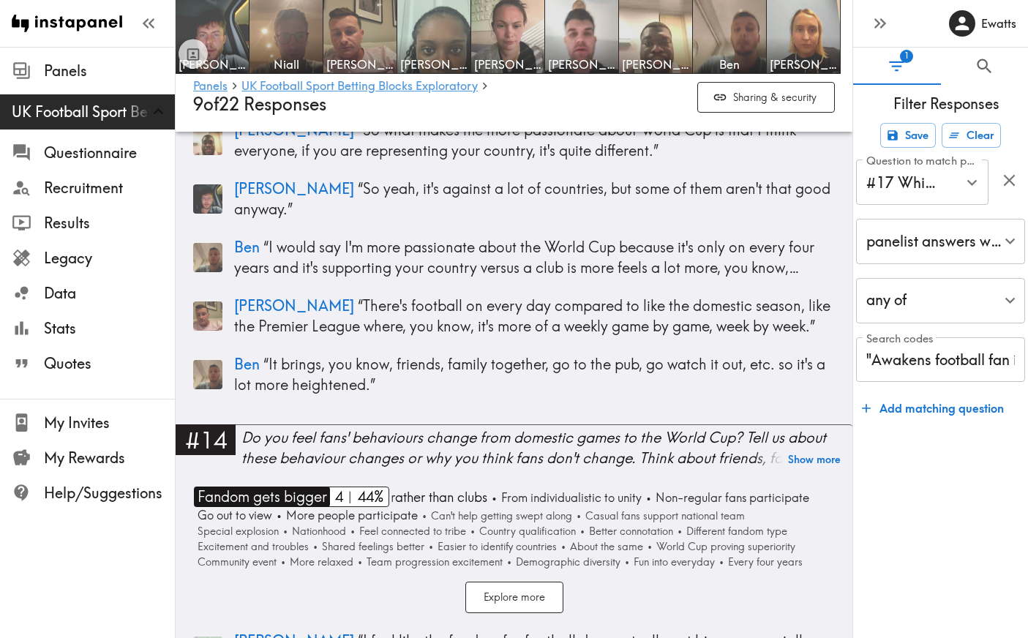
click at [301, 487] on span "Fandom gets bigger" at bounding box center [260, 497] width 133 height 20
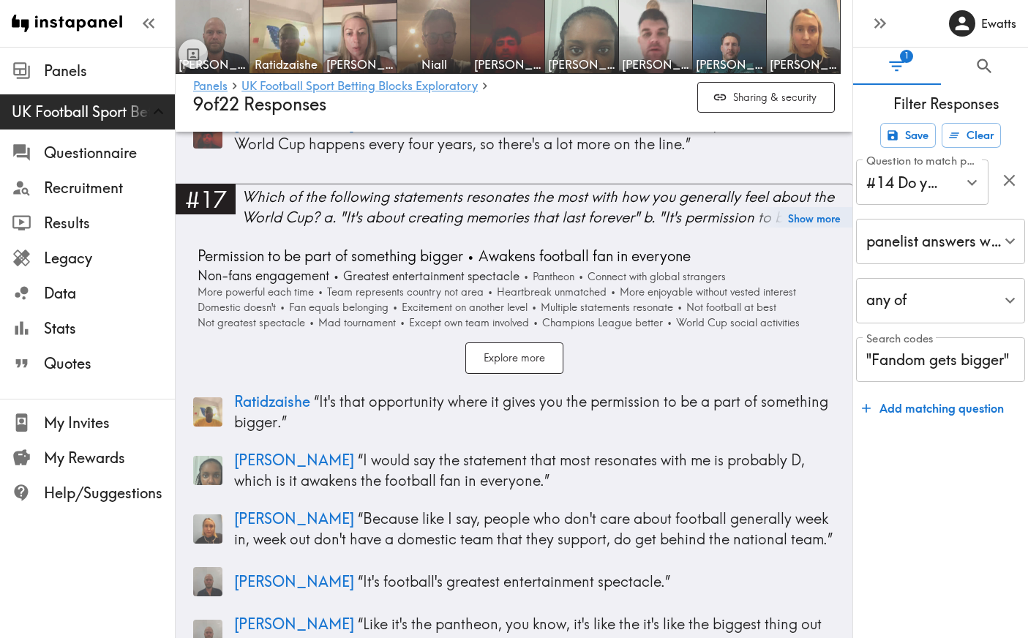
scroll to position [5367, 0]
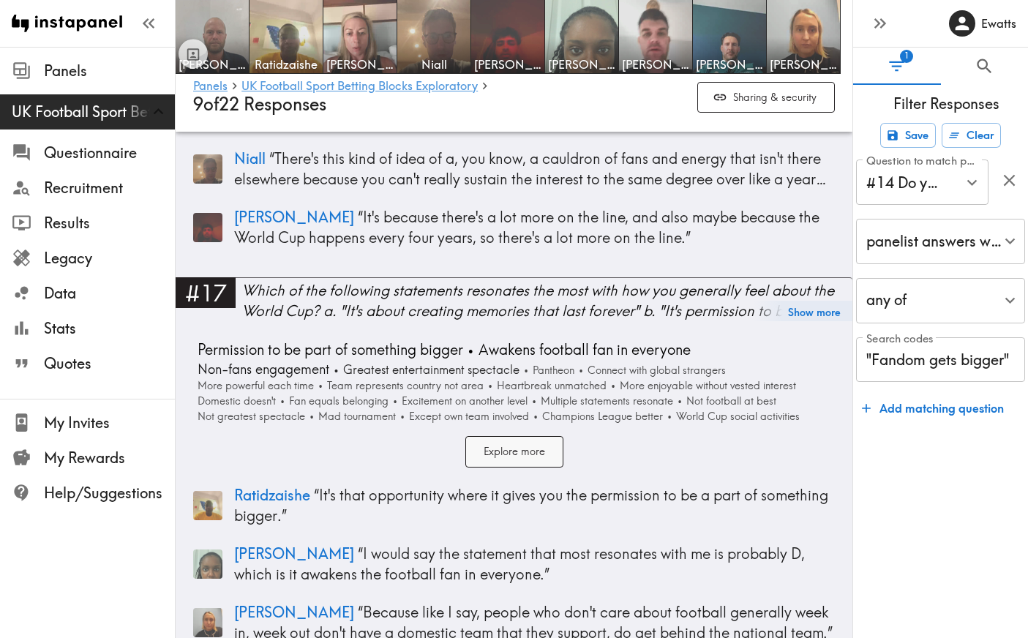
click at [522, 436] on button "Explore more" at bounding box center [514, 451] width 98 height 31
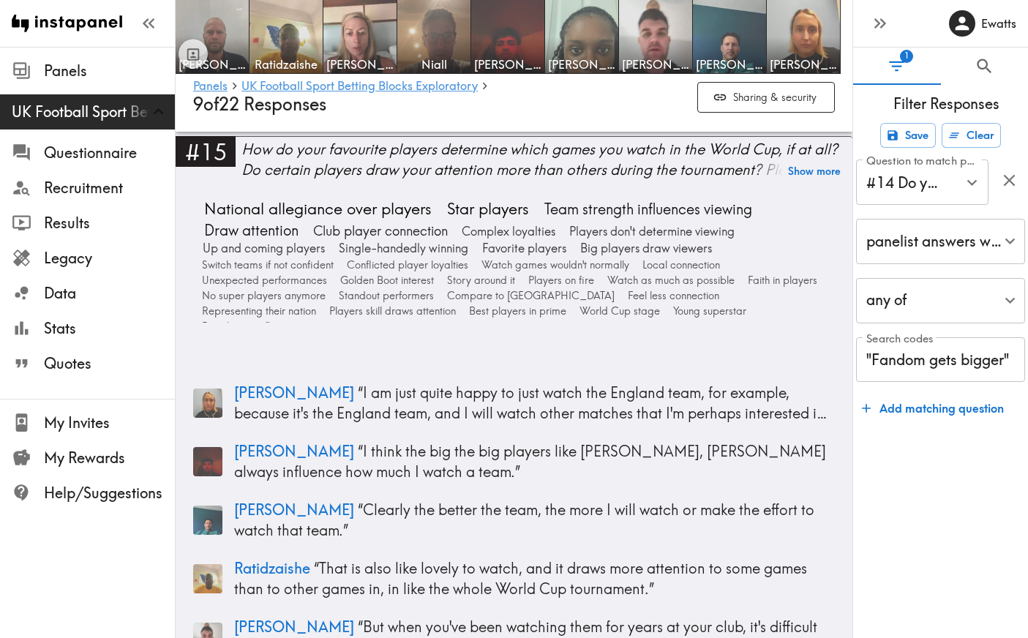
scroll to position [4372, 0]
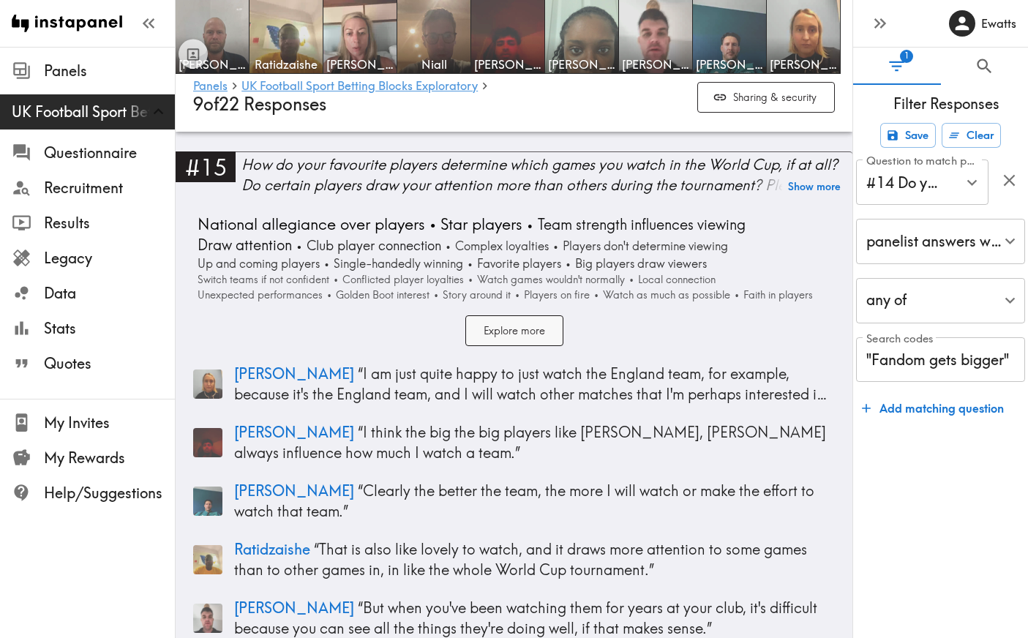
click at [526, 315] on button "Explore more" at bounding box center [514, 330] width 98 height 31
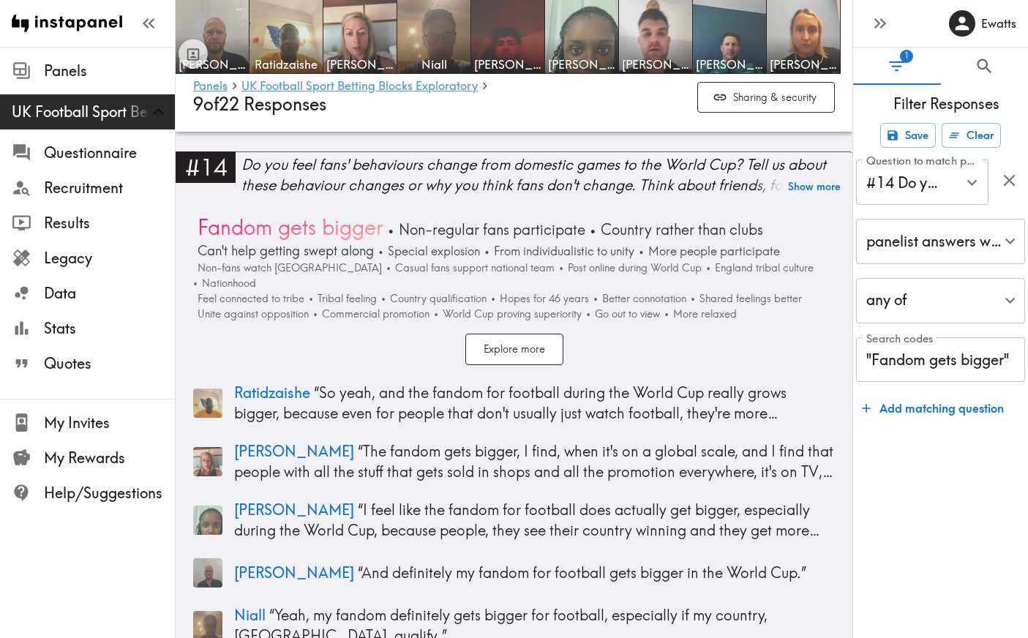
scroll to position [3773, 0]
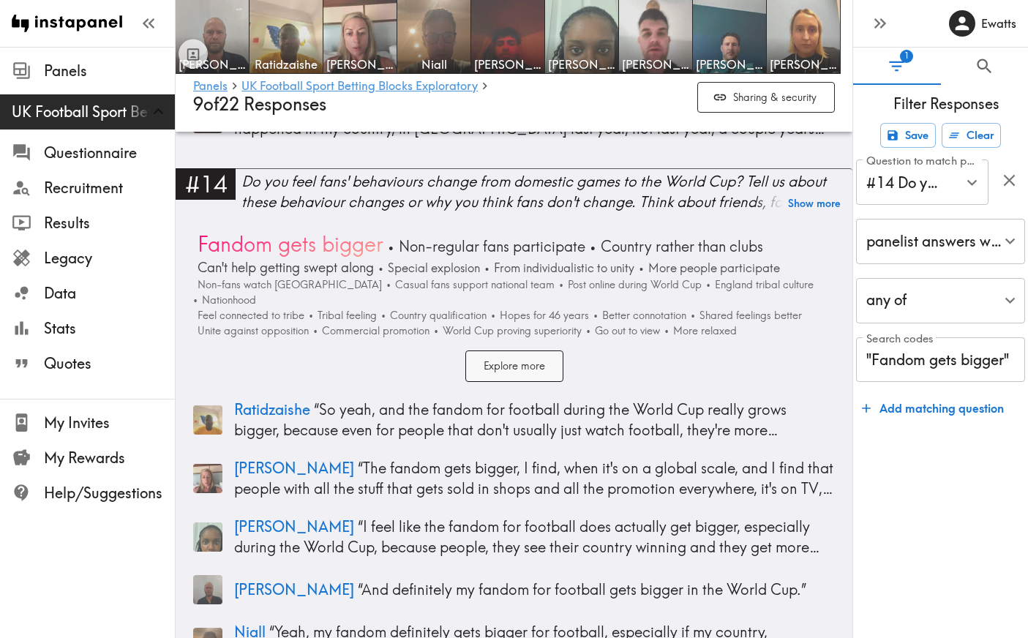
click at [499, 351] on button "Explore more" at bounding box center [514, 366] width 98 height 31
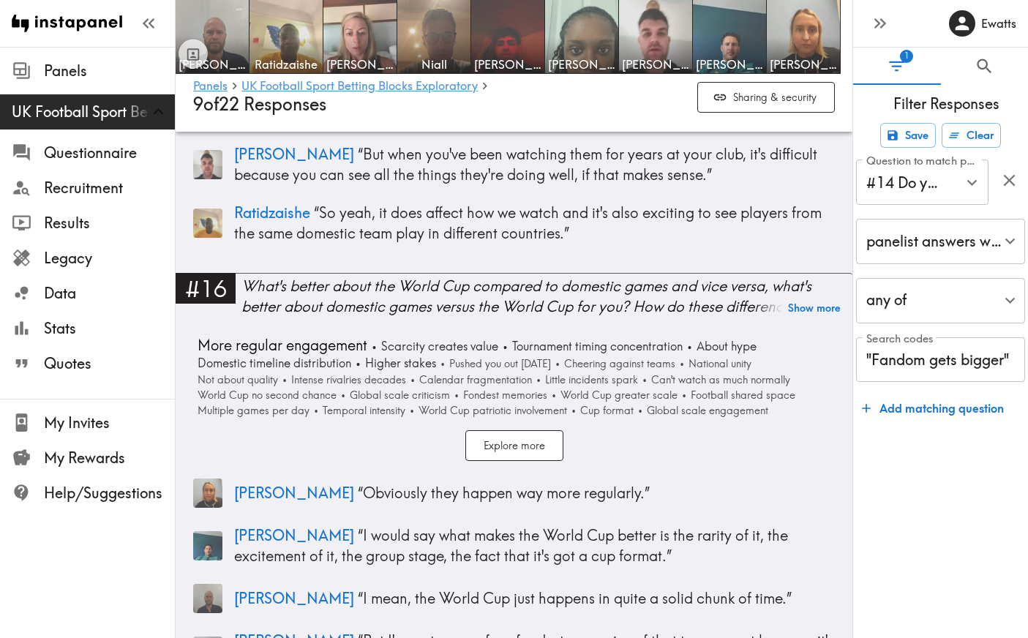
scroll to position [4988, 0]
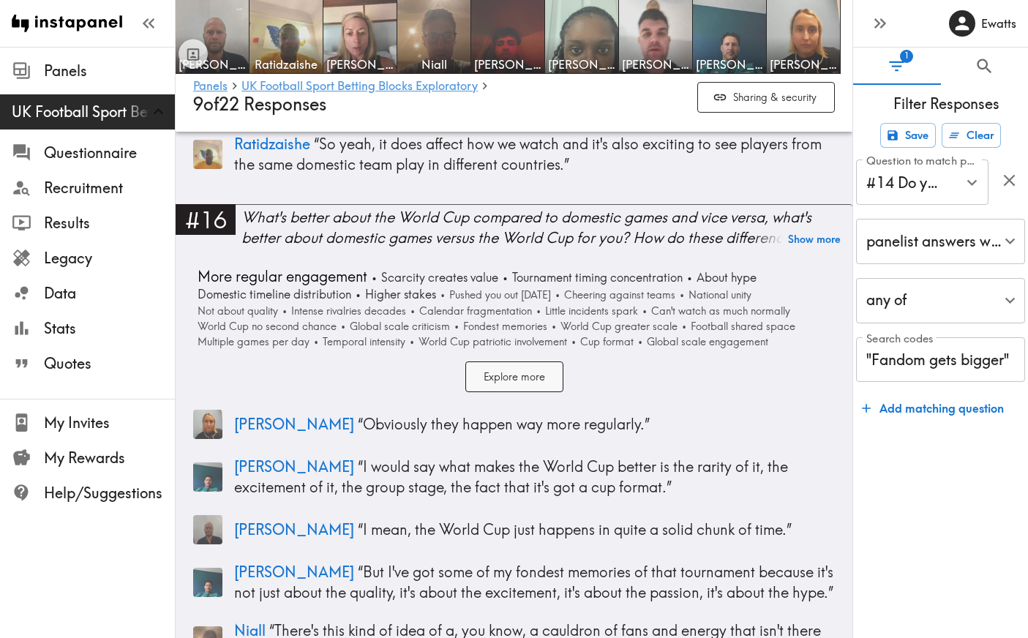
click at [542, 361] on button "Explore more" at bounding box center [514, 376] width 98 height 31
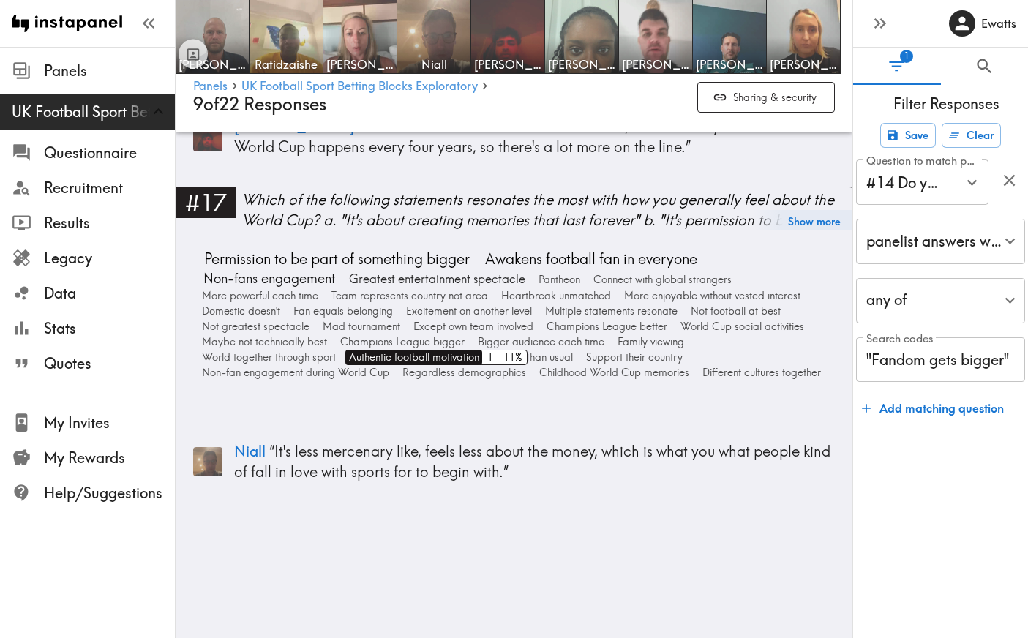
scroll to position [5550, 0]
